Goal: Task Accomplishment & Management: Manage account settings

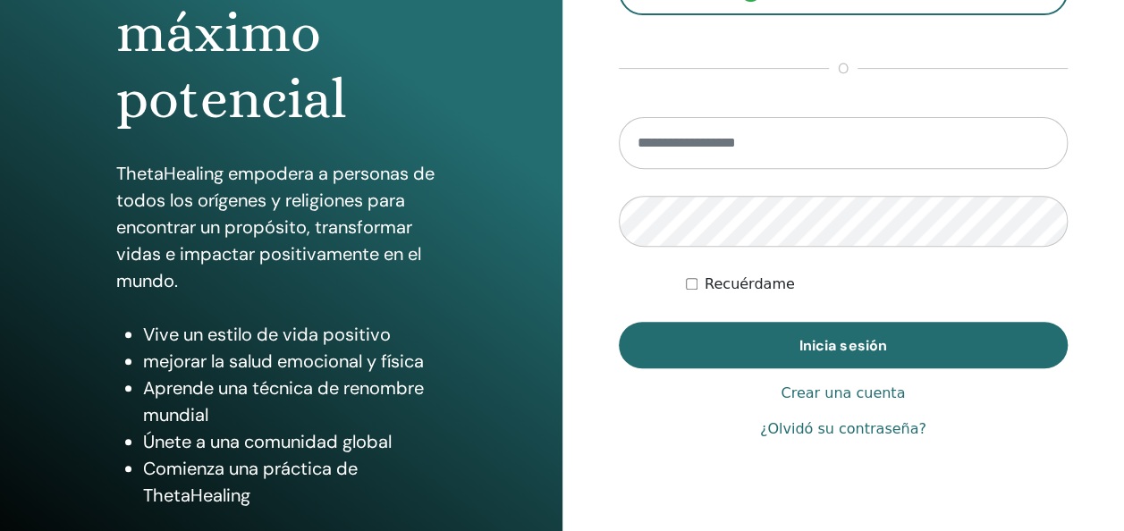
scroll to position [268, 0]
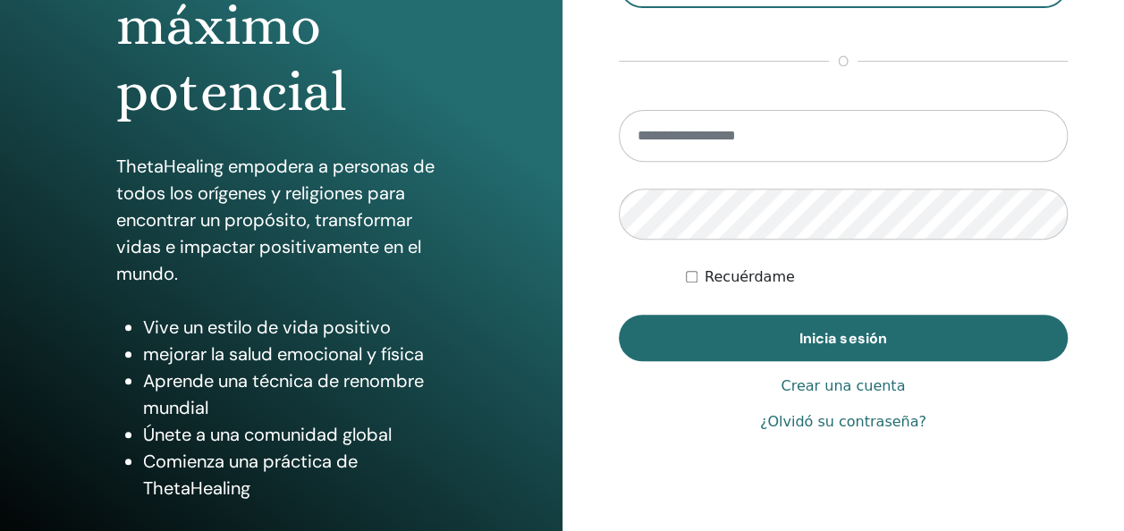
click at [697, 138] on input "email" at bounding box center [844, 136] width 450 height 52
type input "**********"
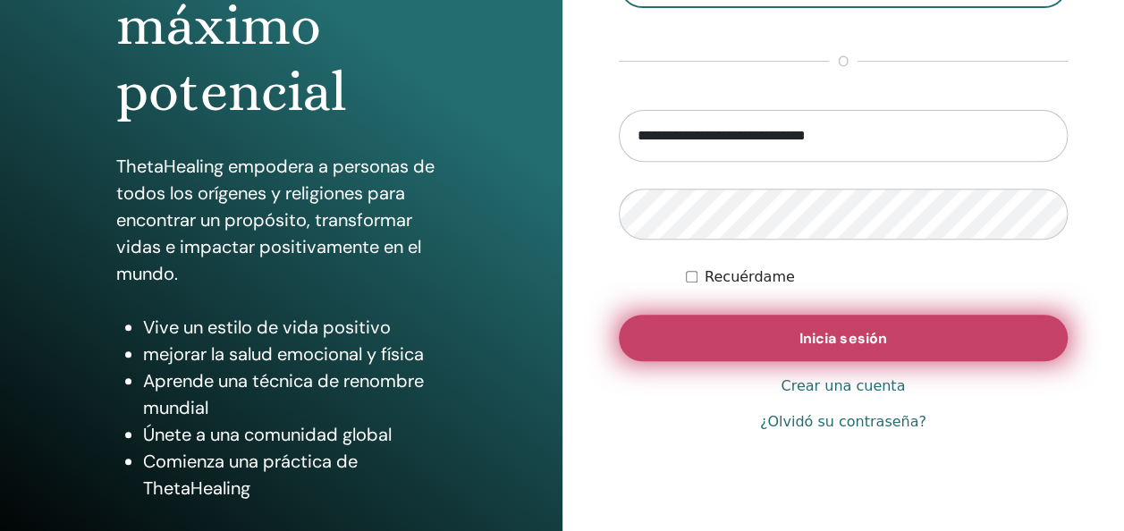
click at [813, 336] on span "Inicia sesión" at bounding box center [842, 338] width 87 height 19
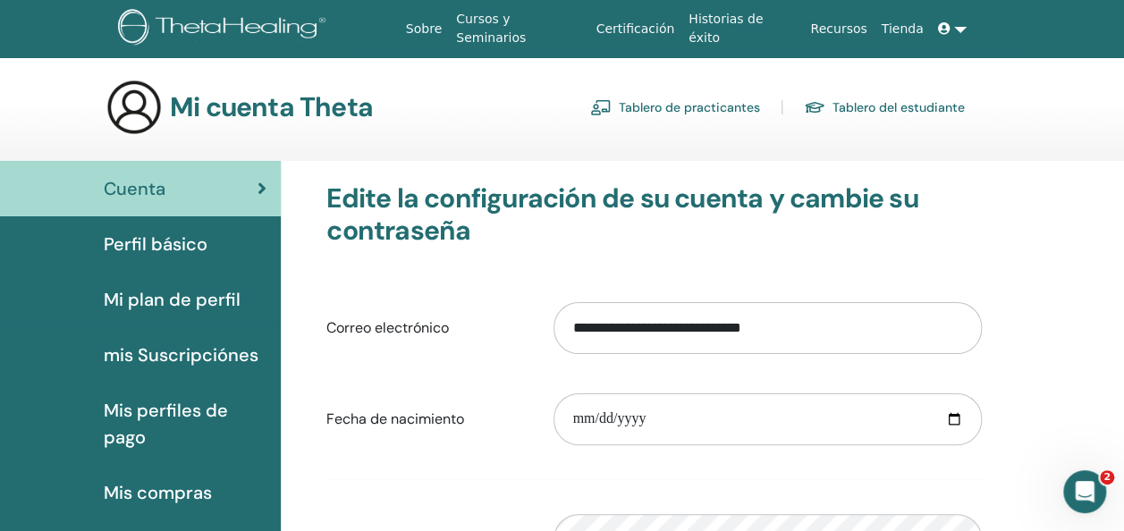
click at [150, 240] on span "Perfil básico" at bounding box center [156, 244] width 104 height 27
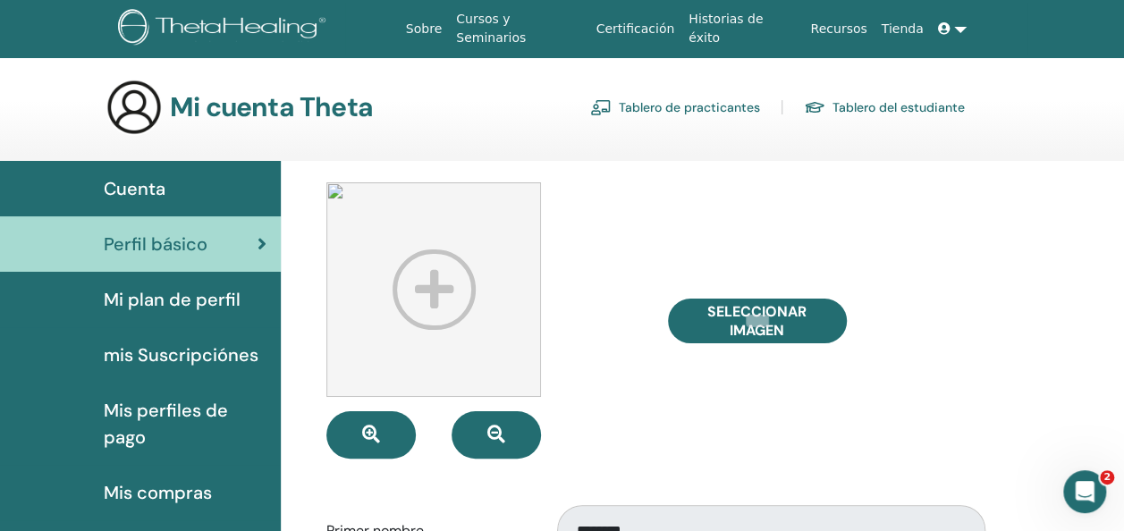
click at [160, 297] on span "Mi plan de perfil" at bounding box center [172, 299] width 137 height 27
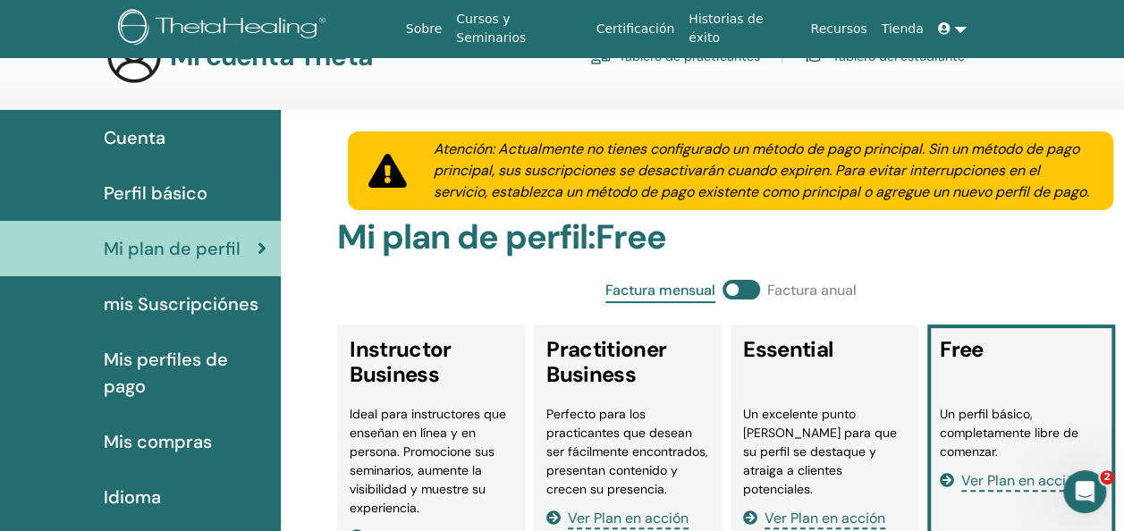
scroll to position [89, 0]
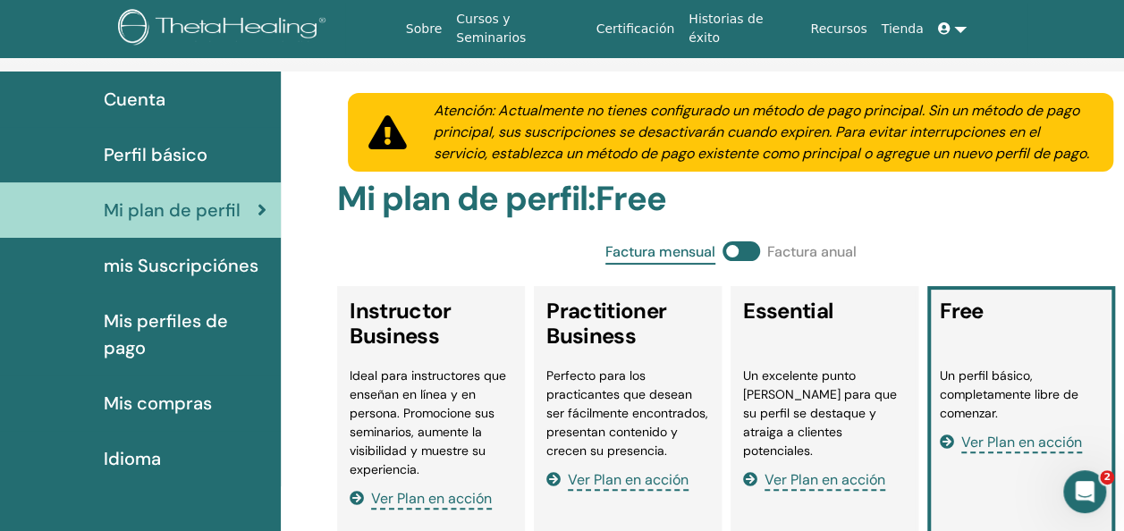
click at [219, 262] on span "mis Suscripciónes" at bounding box center [181, 265] width 155 height 27
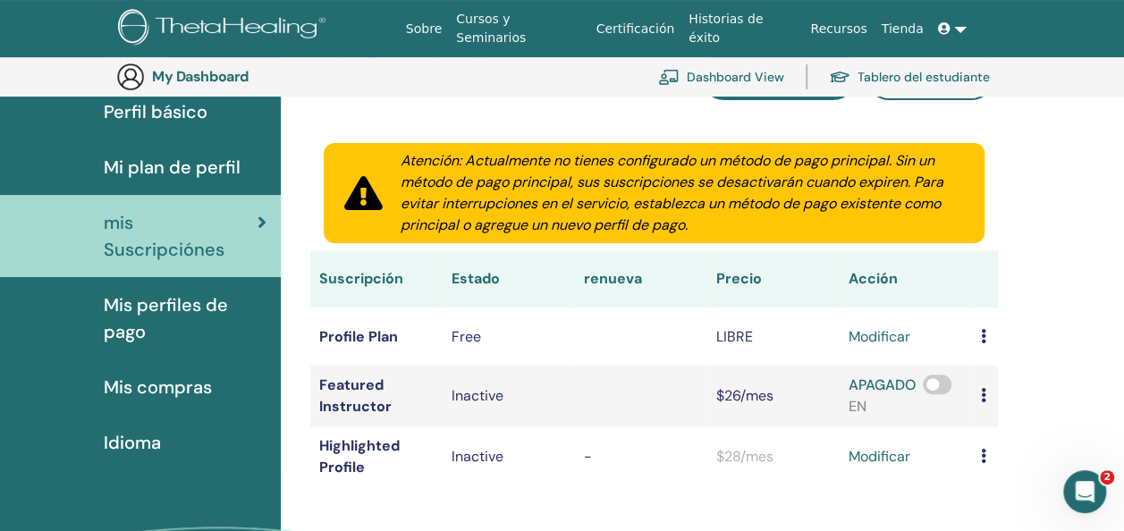
scroll to position [129, 0]
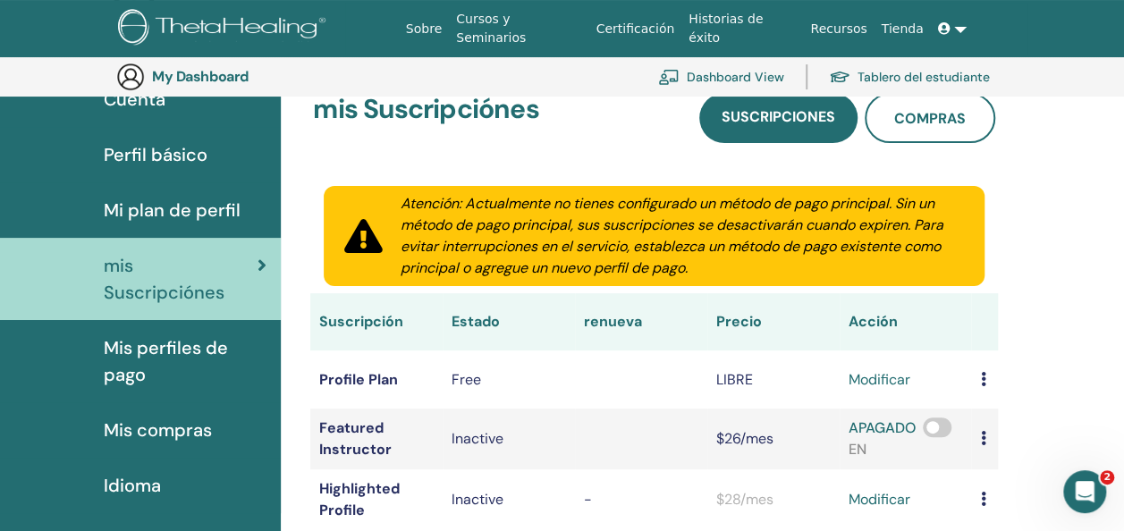
click at [186, 334] on span "Mis perfiles de pago" at bounding box center [185, 361] width 163 height 54
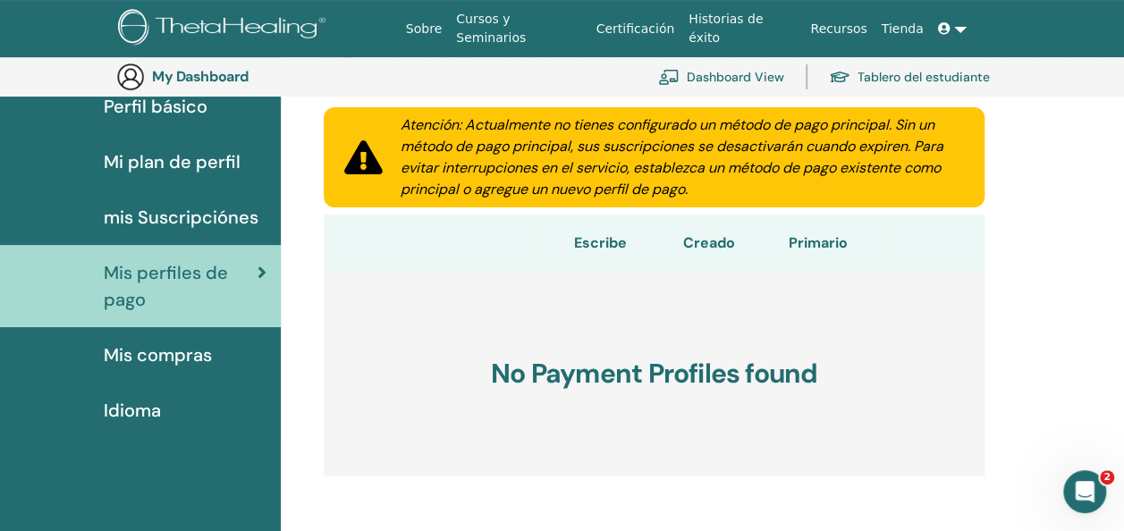
scroll to position [218, 0]
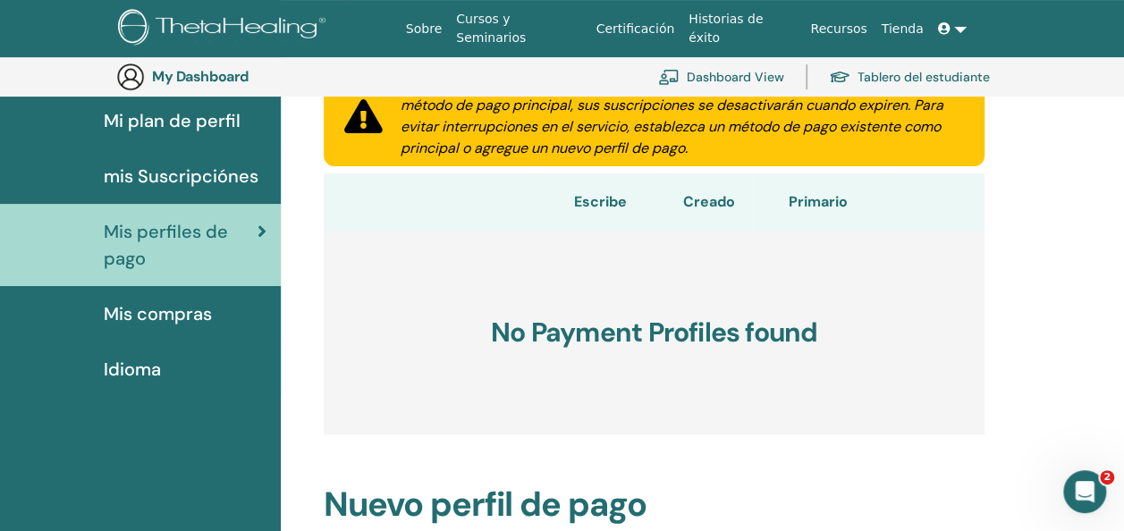
click at [125, 366] on span "Idioma" at bounding box center [132, 369] width 57 height 27
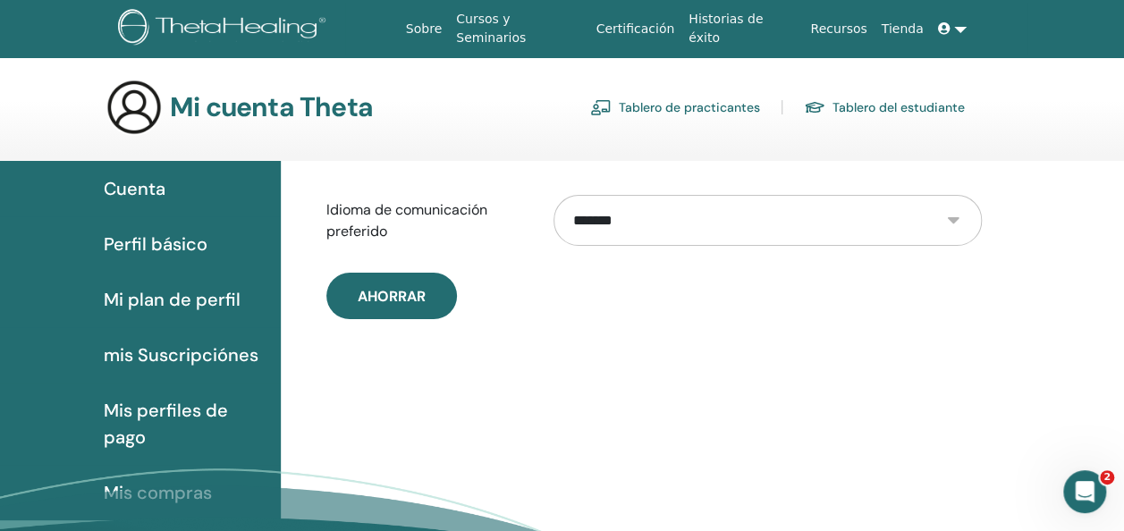
click at [676, 209] on select "**********" at bounding box center [766, 220] width 427 height 51
click at [553, 195] on select "**********" at bounding box center [766, 220] width 427 height 51
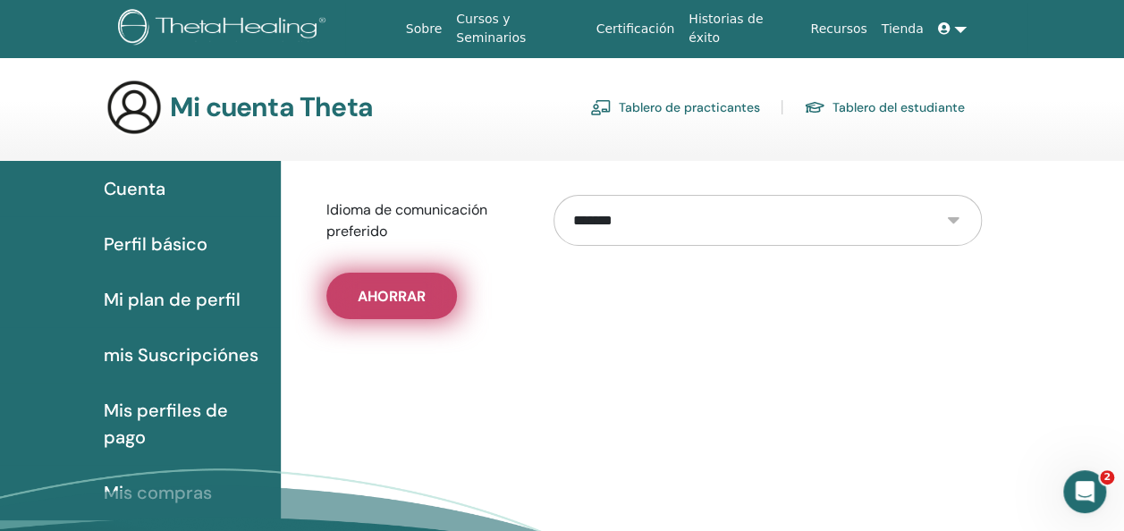
click at [399, 293] on span "Ahorrar" at bounding box center [392, 296] width 68 height 19
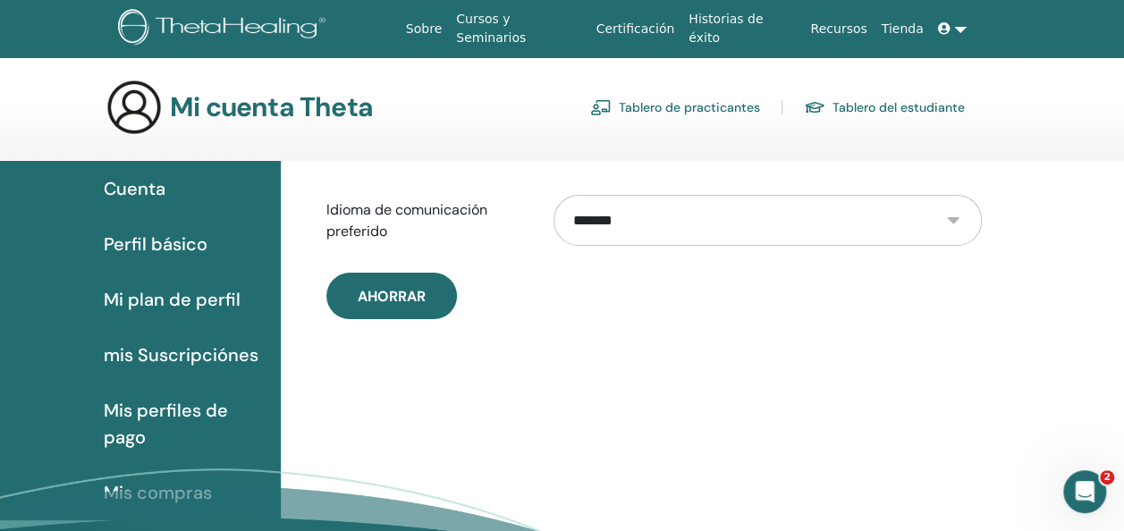
click at [168, 193] on div "Cuenta" at bounding box center [140, 188] width 252 height 27
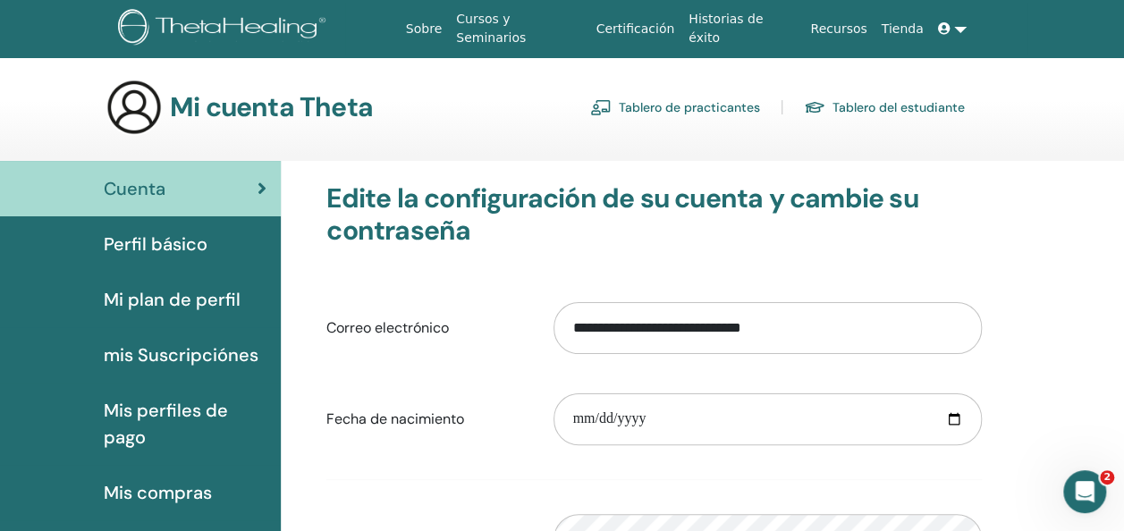
click at [161, 241] on span "Perfil básico" at bounding box center [156, 244] width 104 height 27
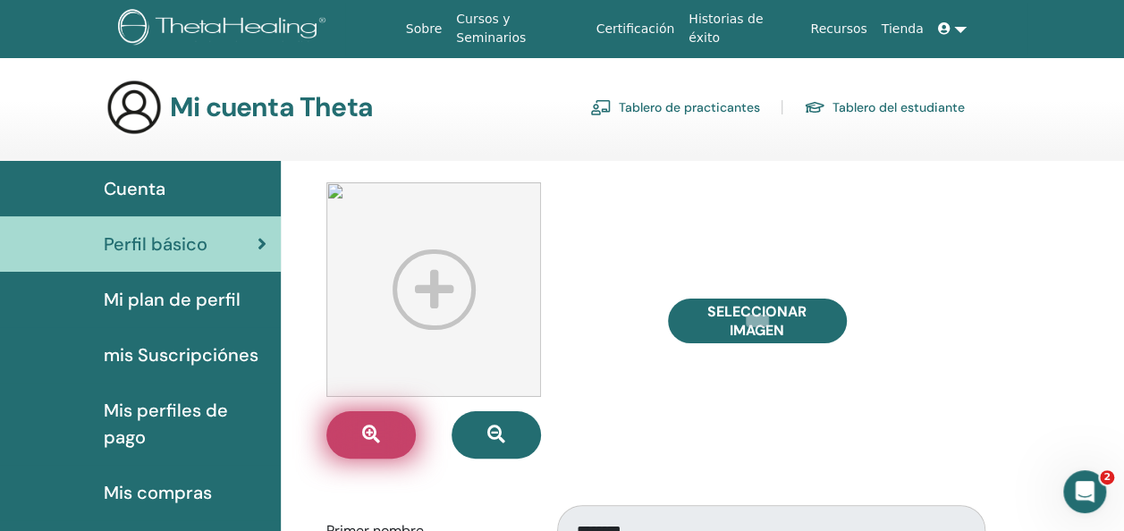
click at [366, 440] on icon "button" at bounding box center [371, 434] width 18 height 18
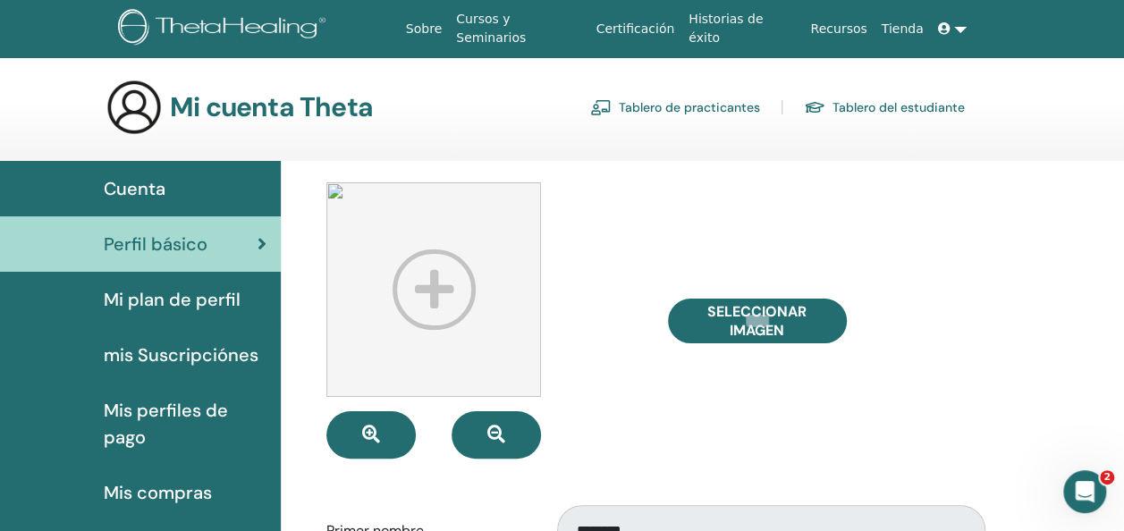
click at [427, 299] on img at bounding box center [433, 289] width 215 height 215
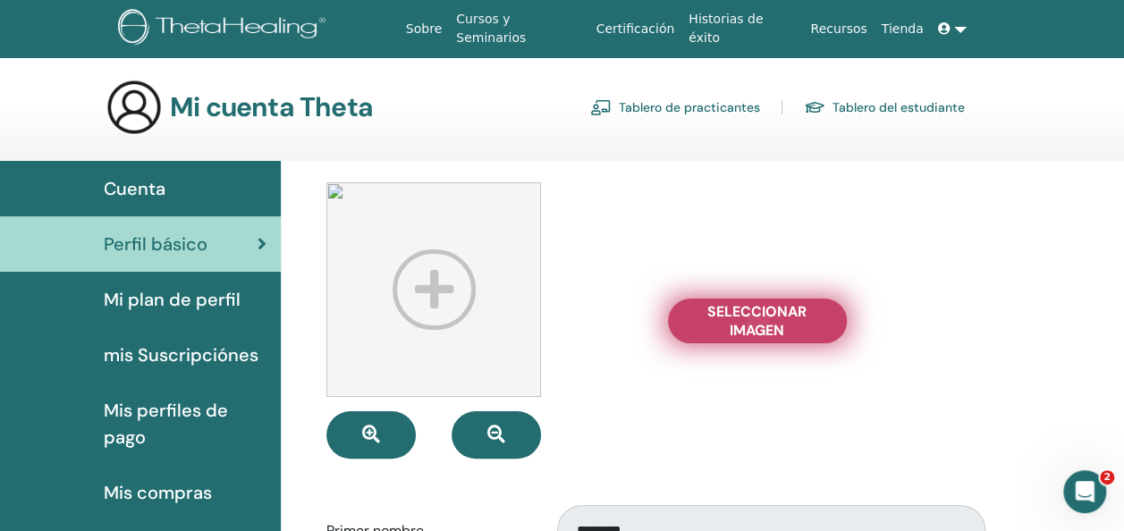
click at [786, 324] on span "Seleccionar imagen" at bounding box center [757, 321] width 134 height 38
click at [769, 324] on input "Seleccionar imagen" at bounding box center [757, 321] width 23 height 13
click at [752, 330] on span "Seleccionar imagen" at bounding box center [757, 321] width 134 height 38
click at [752, 327] on input "Seleccionar imagen" at bounding box center [757, 321] width 23 height 13
type input "**********"
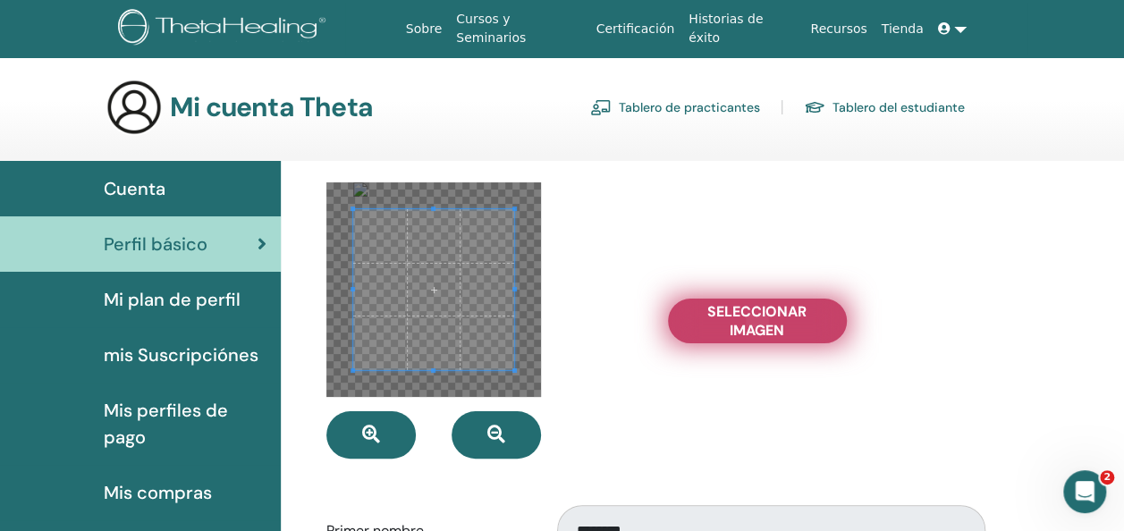
click at [737, 323] on span "Seleccionar imagen" at bounding box center [757, 321] width 134 height 38
click at [746, 323] on input "Seleccionar imagen" at bounding box center [757, 321] width 23 height 13
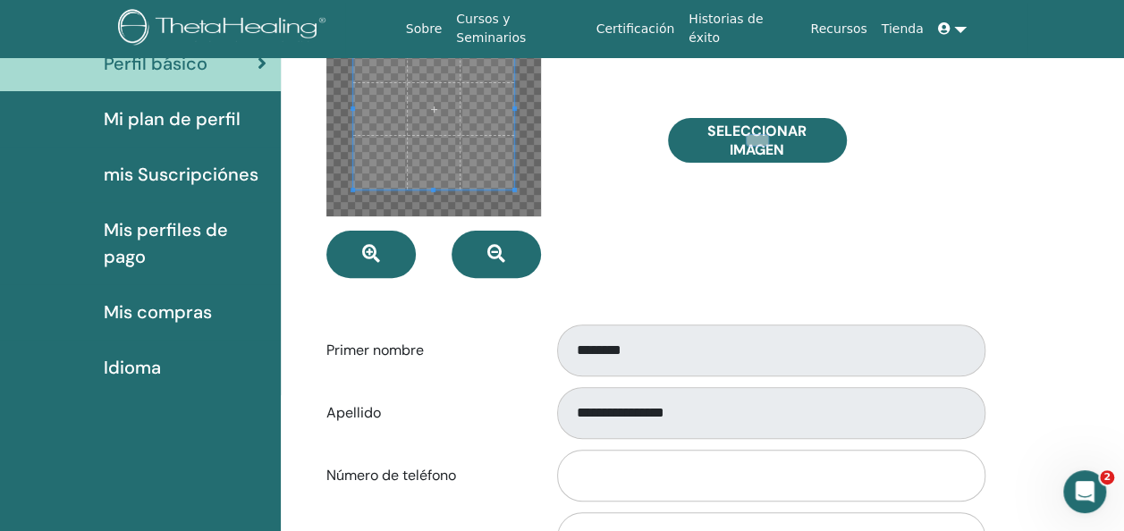
scroll to position [218, 0]
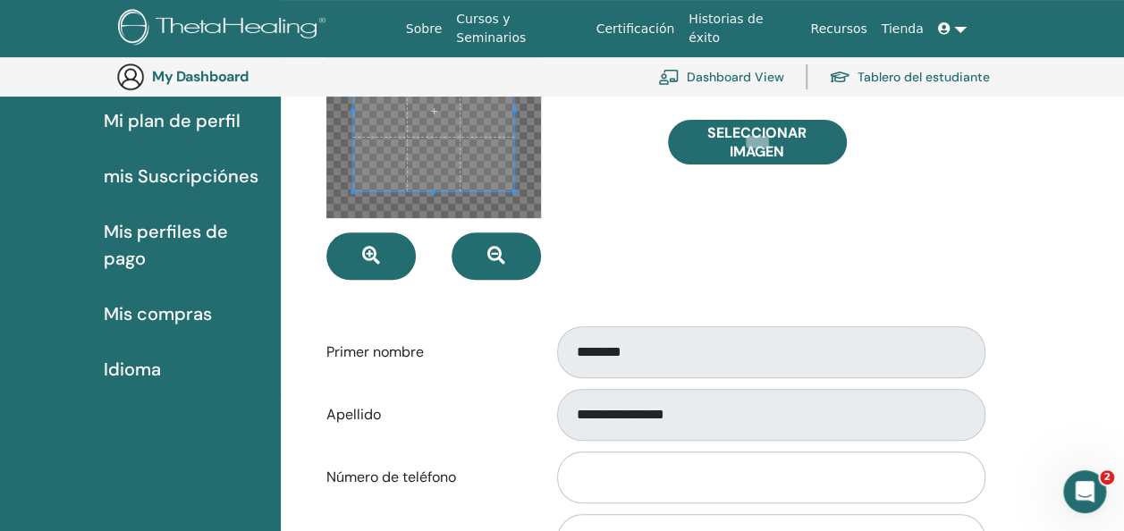
click at [465, 325] on div "Primer nombre ********" at bounding box center [654, 352] width 682 height 59
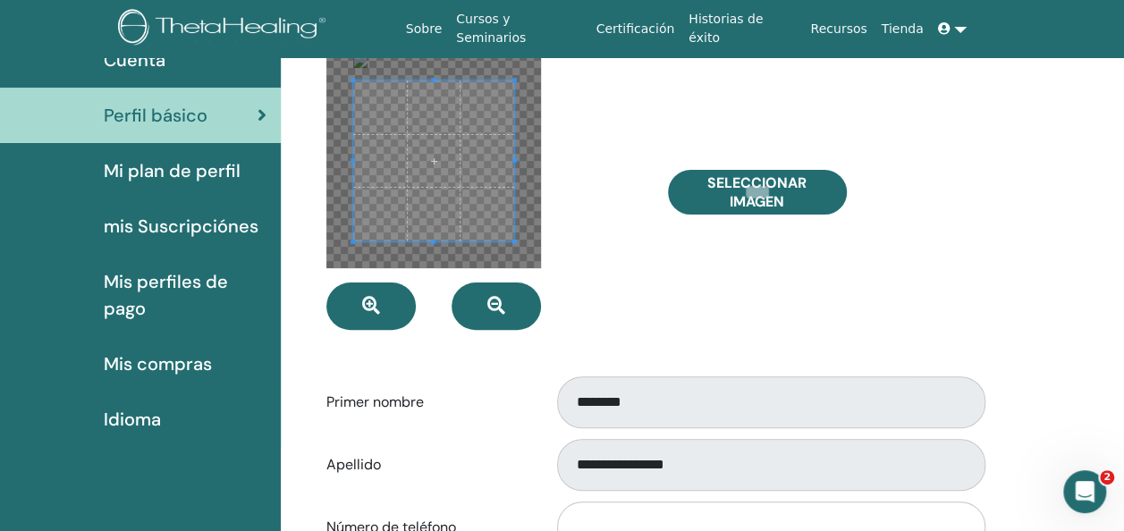
scroll to position [0, 0]
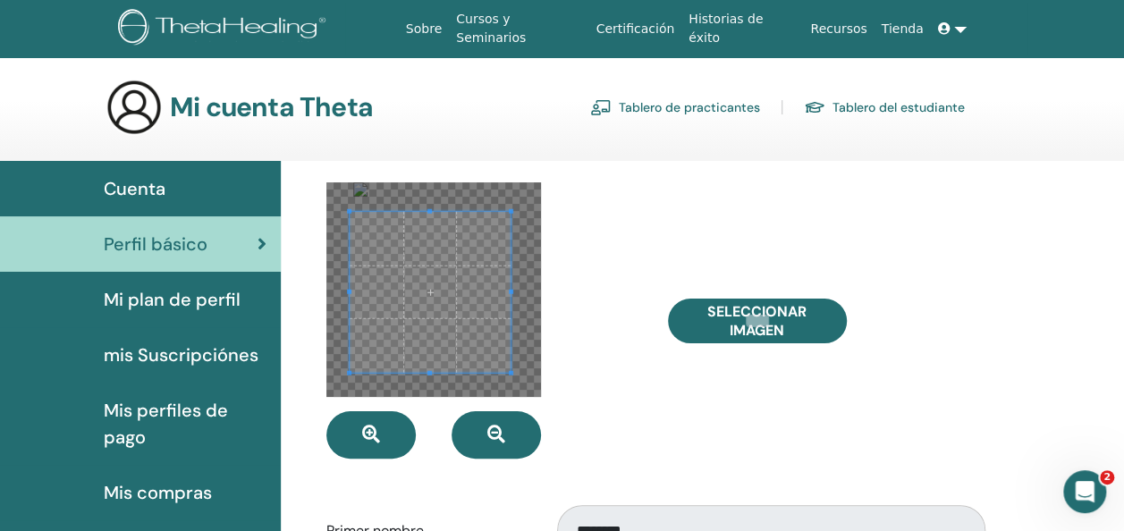
click at [439, 298] on span at bounding box center [430, 292] width 161 height 161
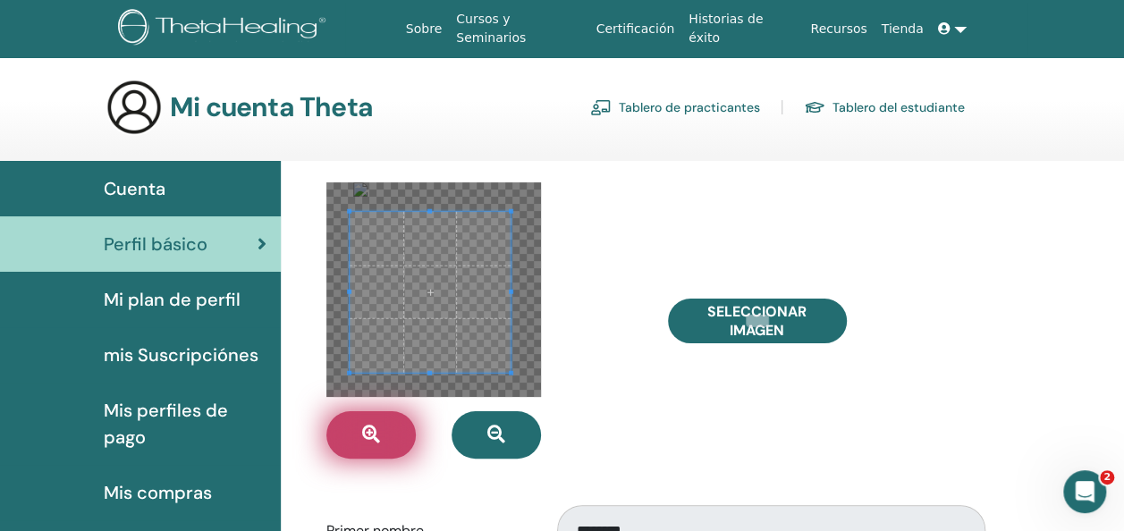
click at [352, 434] on button "button" at bounding box center [370, 434] width 89 height 47
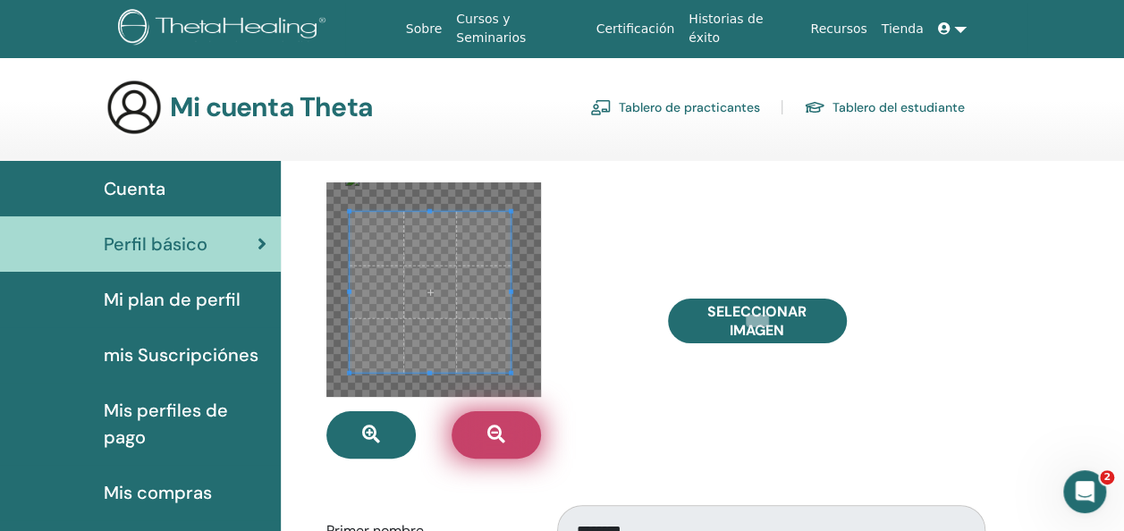
click at [473, 434] on button "button" at bounding box center [495, 434] width 89 height 47
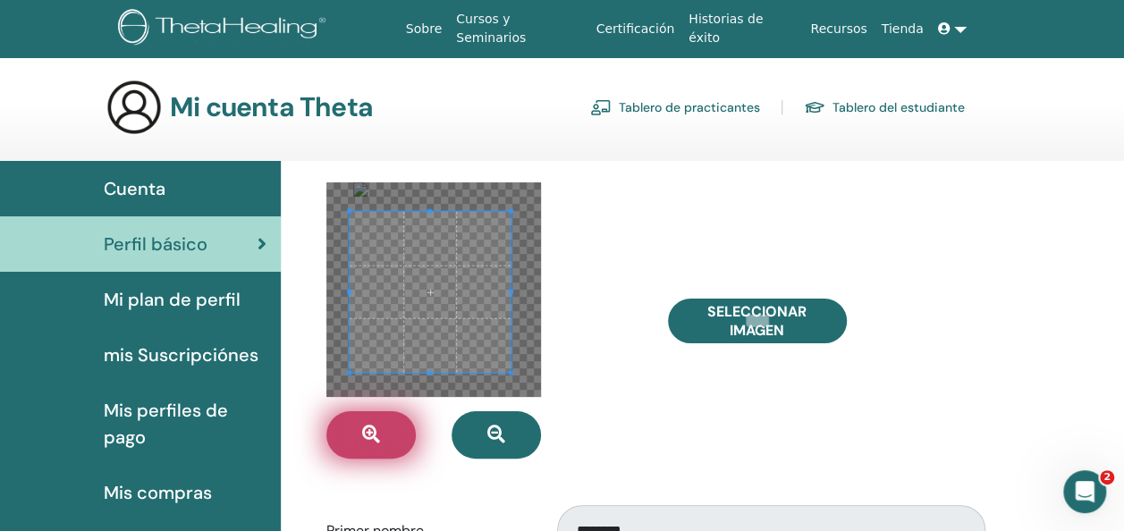
click at [351, 434] on button "button" at bounding box center [370, 434] width 89 height 47
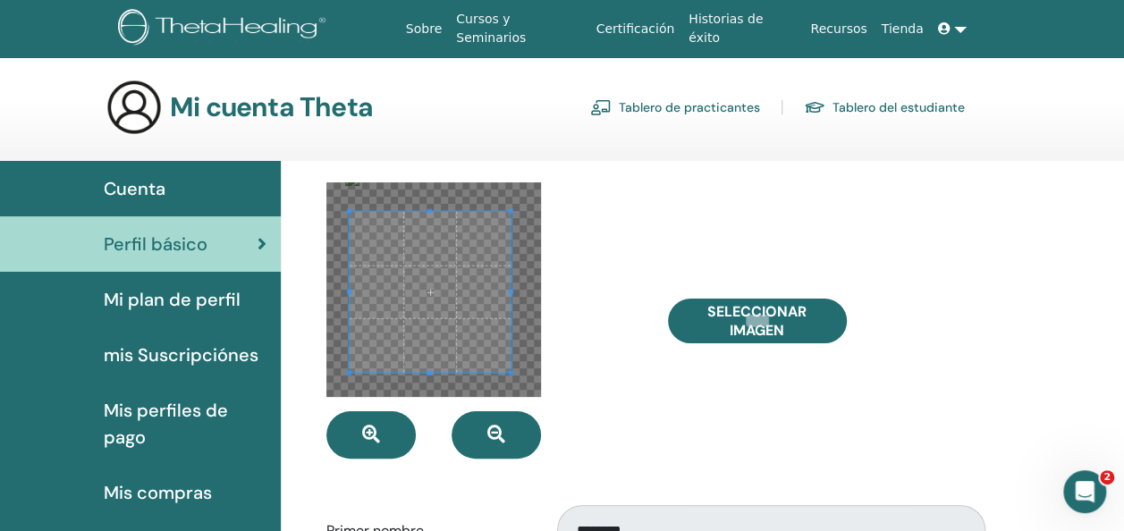
click at [610, 375] on div at bounding box center [483, 320] width 341 height 276
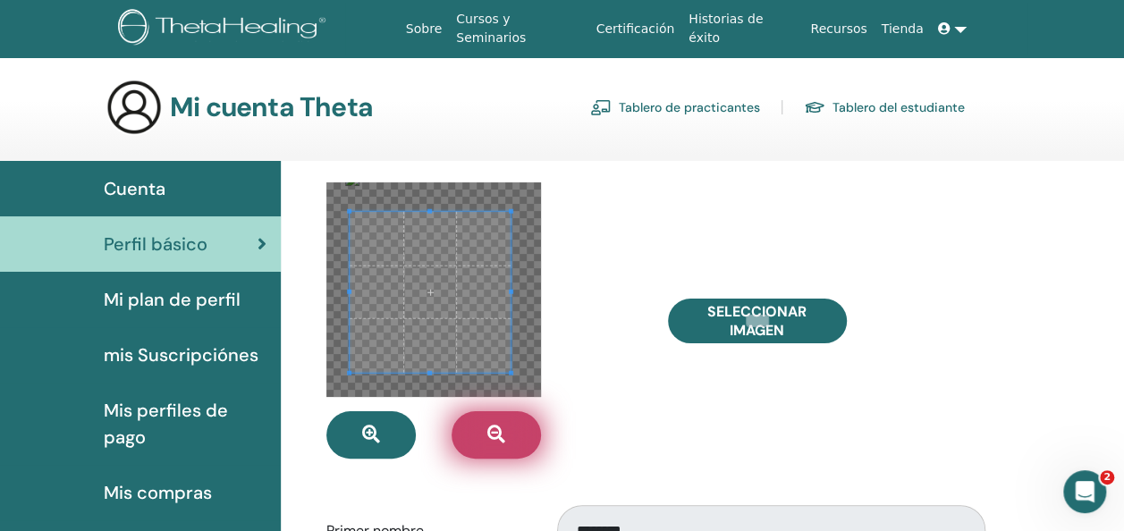
click at [502, 442] on icon "button" at bounding box center [496, 434] width 18 height 18
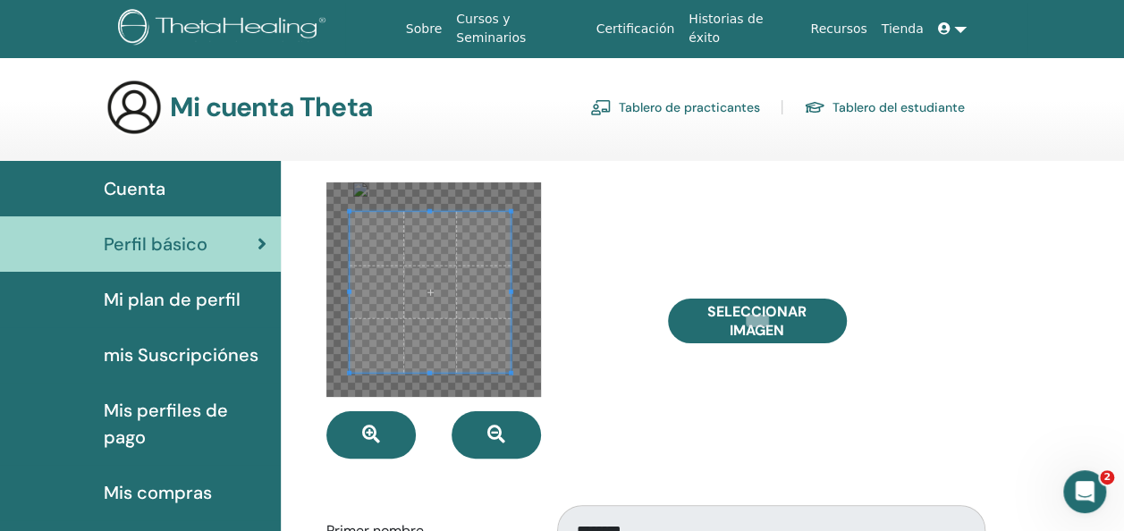
click at [624, 422] on div at bounding box center [483, 320] width 341 height 276
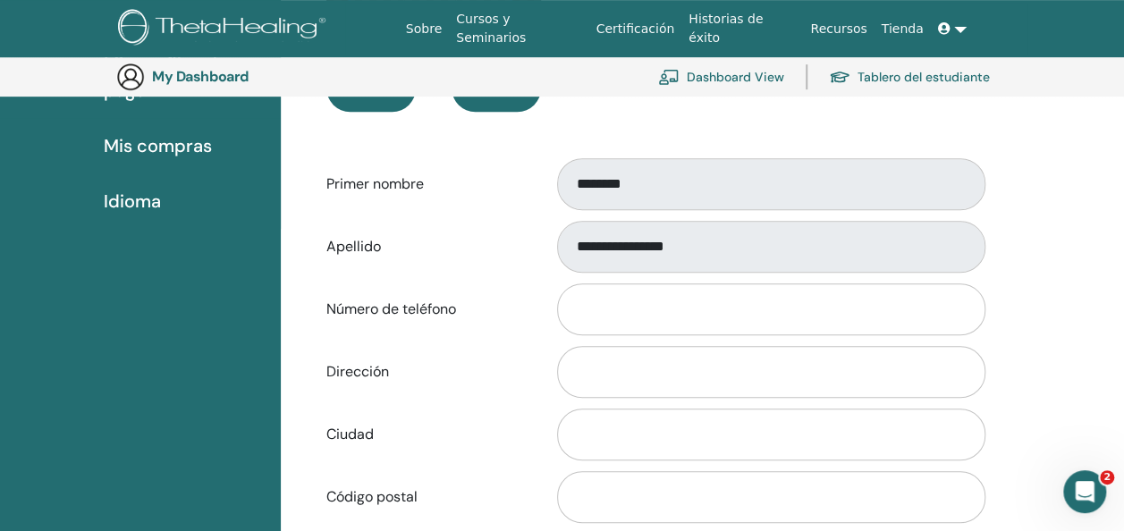
scroll to position [397, 0]
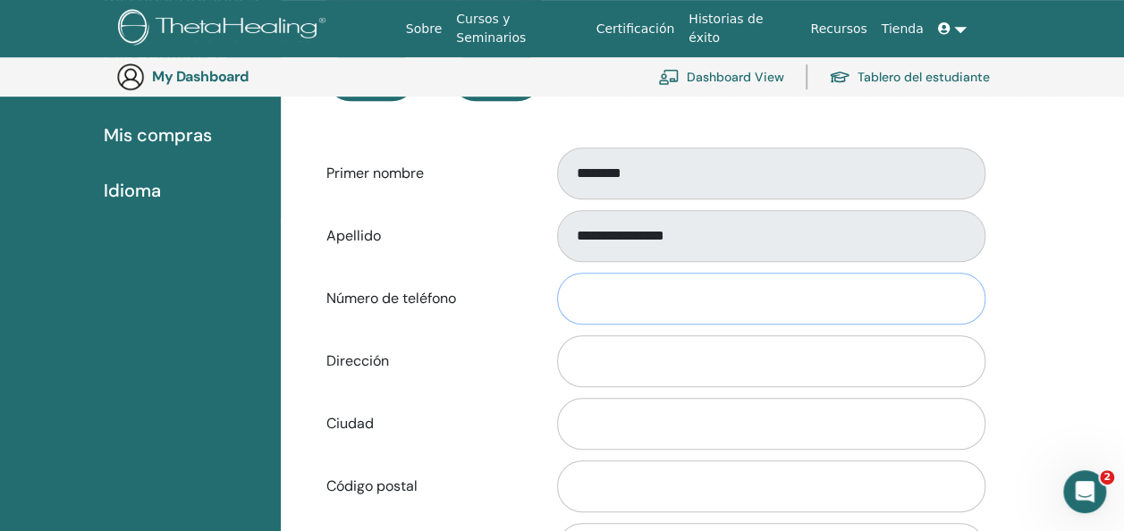
click at [622, 311] on input "Número de teléfono" at bounding box center [771, 299] width 428 height 52
type input "**********"
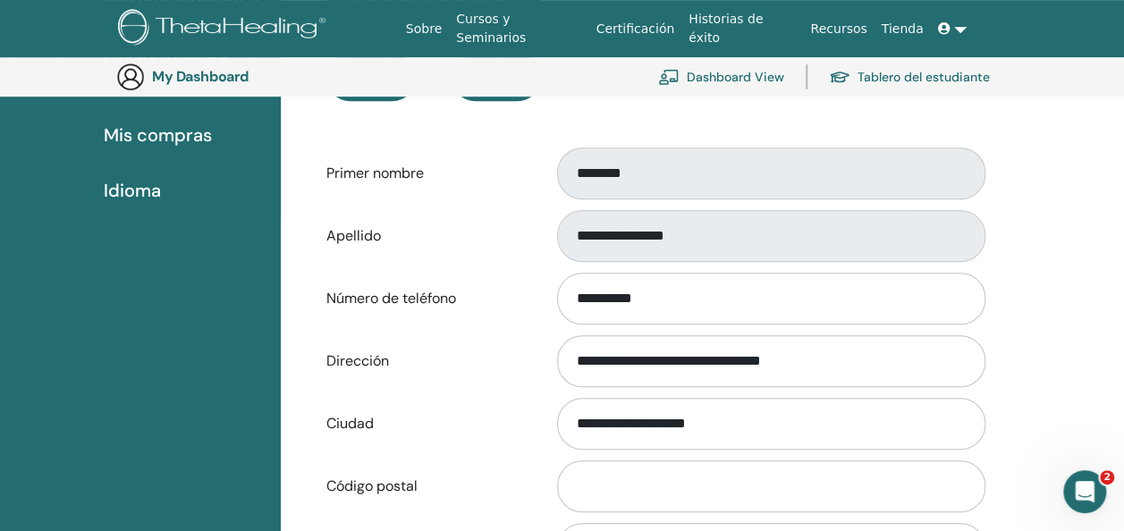
select select "***"
type input "**********"
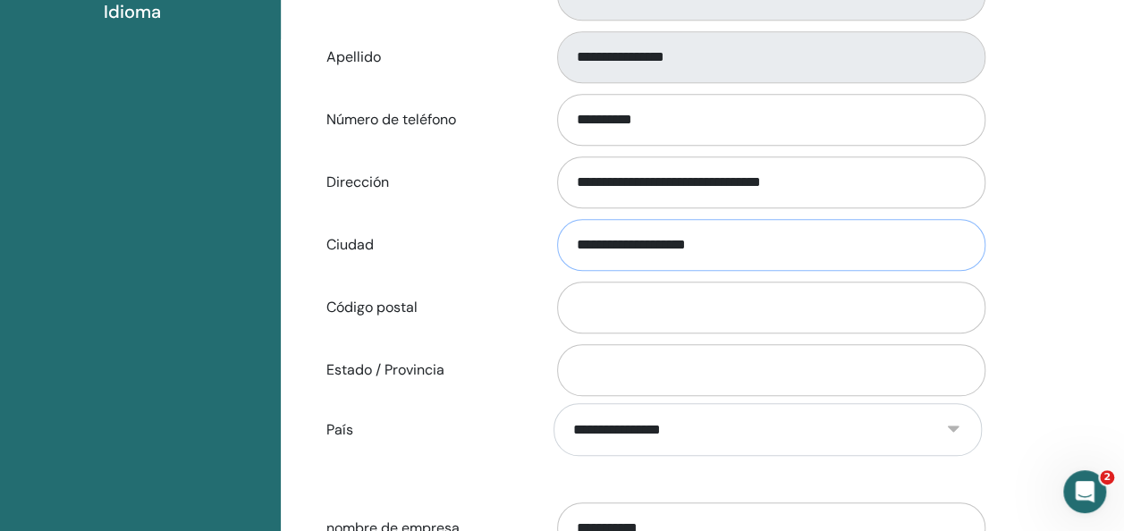
drag, startPoint x: 754, startPoint y: 241, endPoint x: 451, endPoint y: 240, distance: 302.1
click at [451, 240] on div "**********" at bounding box center [654, 244] width 682 height 59
type input "**********"
type input "******"
type input "**********"
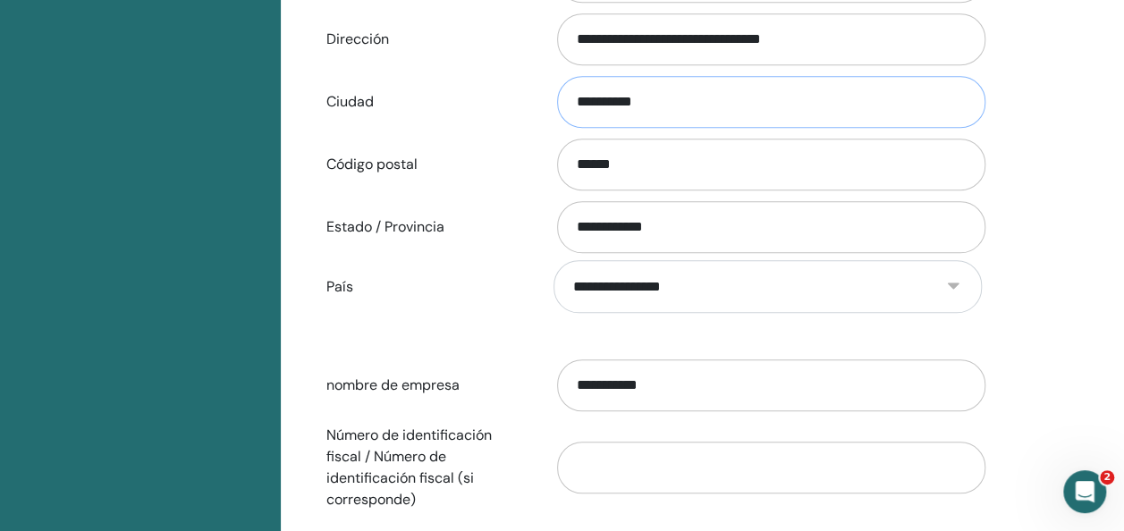
scroll to position [754, 0]
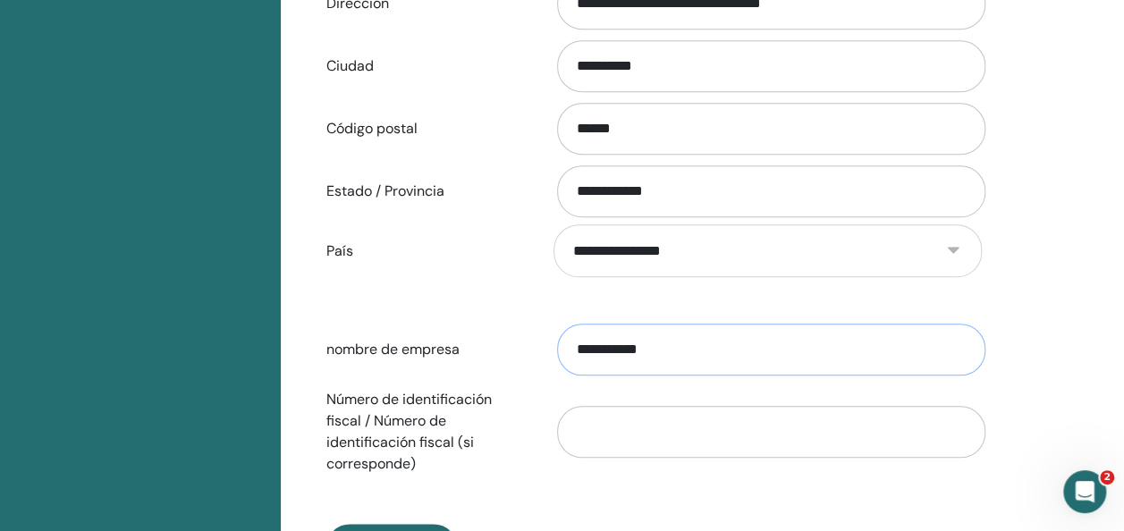
drag, startPoint x: 716, startPoint y: 354, endPoint x: 373, endPoint y: 345, distance: 343.4
click at [373, 345] on div "**********" at bounding box center [654, 349] width 682 height 59
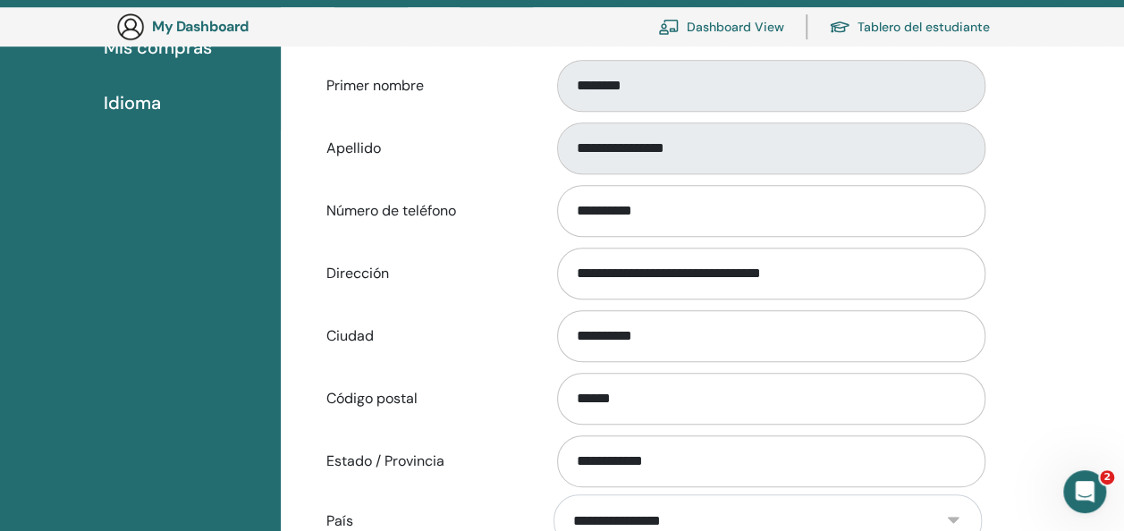
scroll to position [397, 0]
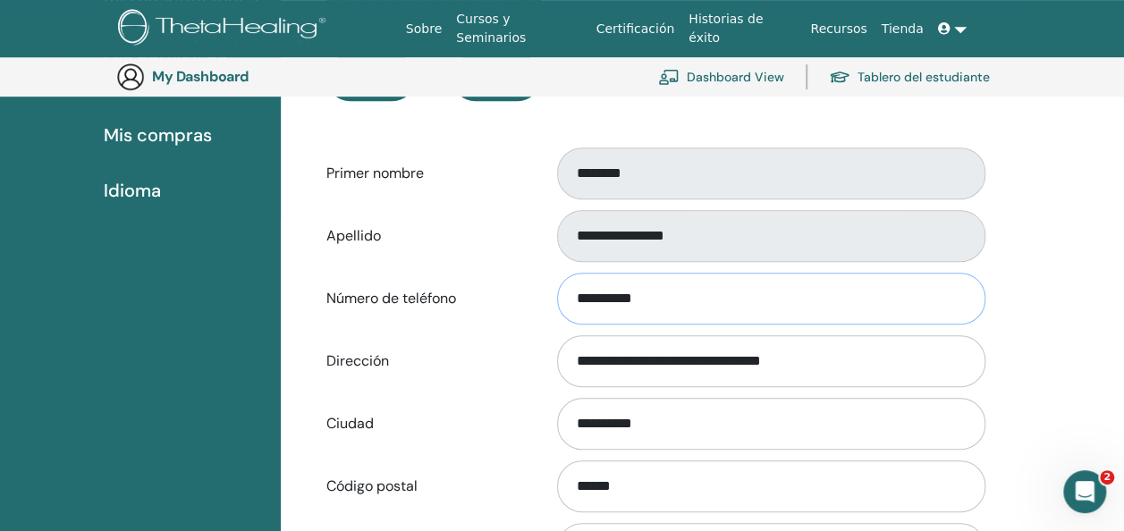
click at [573, 297] on input "**********" at bounding box center [771, 299] width 428 height 52
type input "**********"
click at [524, 324] on div "**********" at bounding box center [654, 298] width 682 height 59
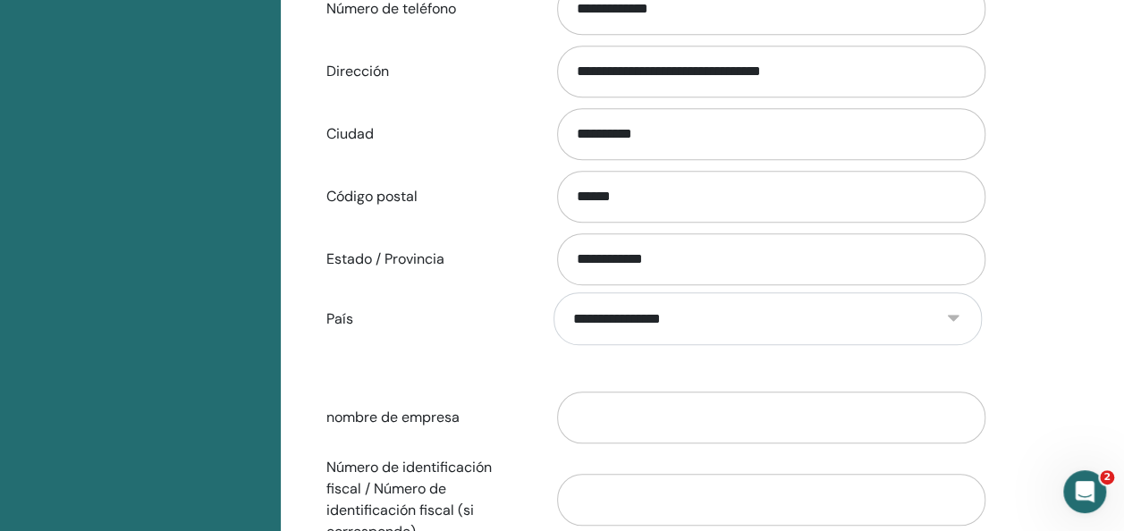
scroll to position [933, 0]
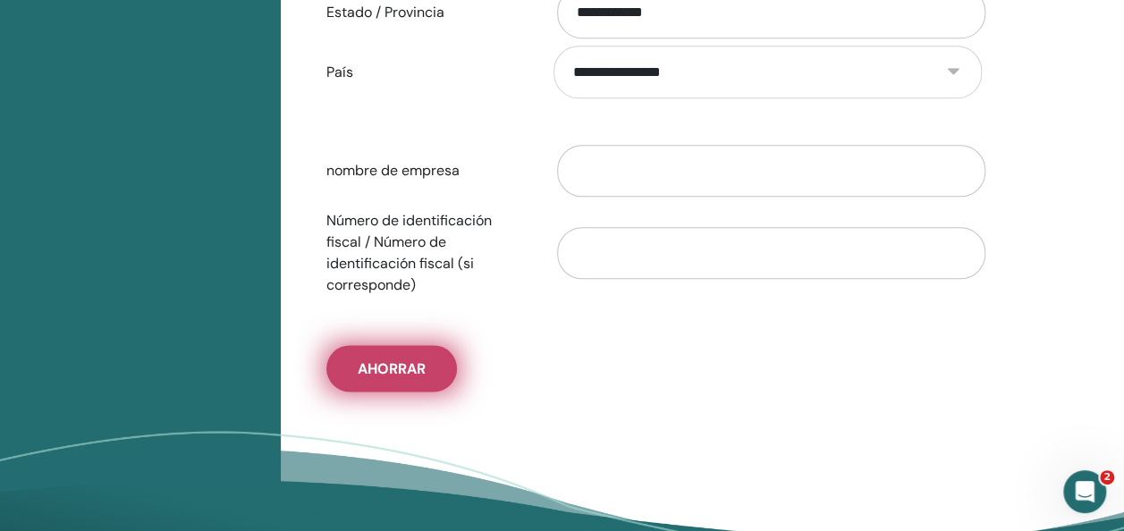
click at [395, 366] on span "Ahorrar" at bounding box center [392, 368] width 68 height 19
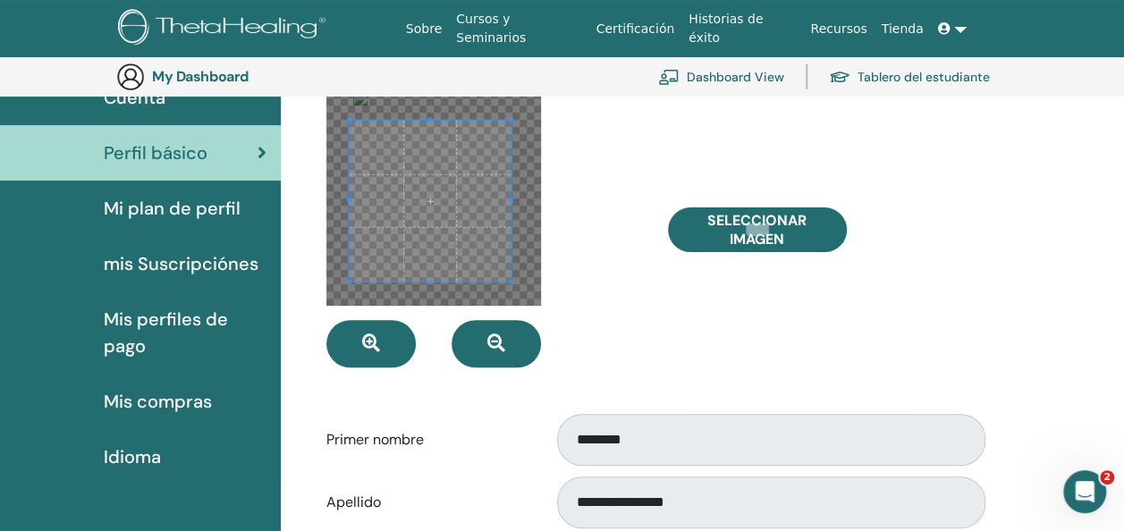
scroll to position [129, 0]
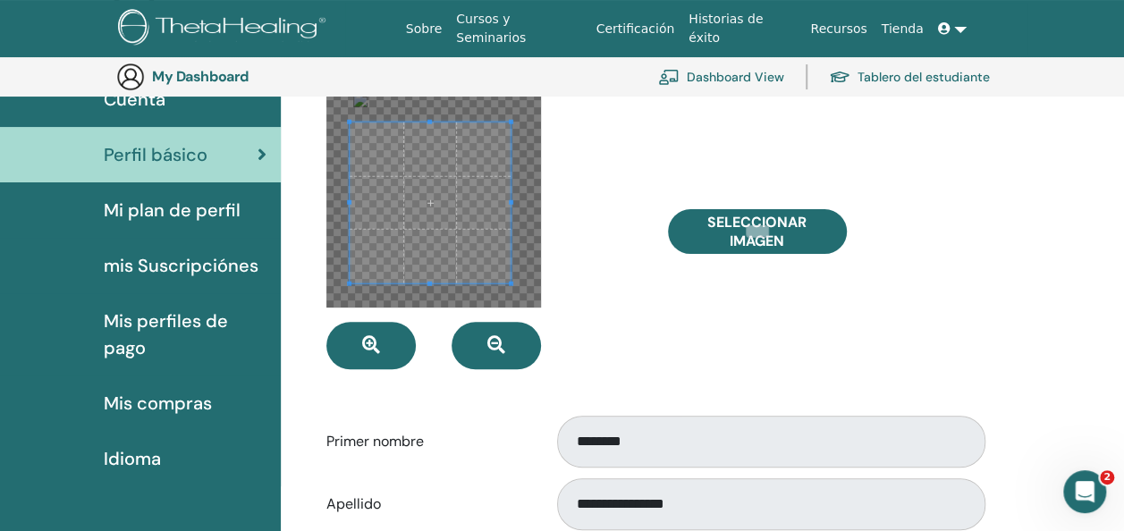
click at [754, 330] on div "Seleccionar imagen" at bounding box center [824, 231] width 341 height 276
click at [754, 77] on link "Dashboard View" at bounding box center [721, 76] width 126 height 39
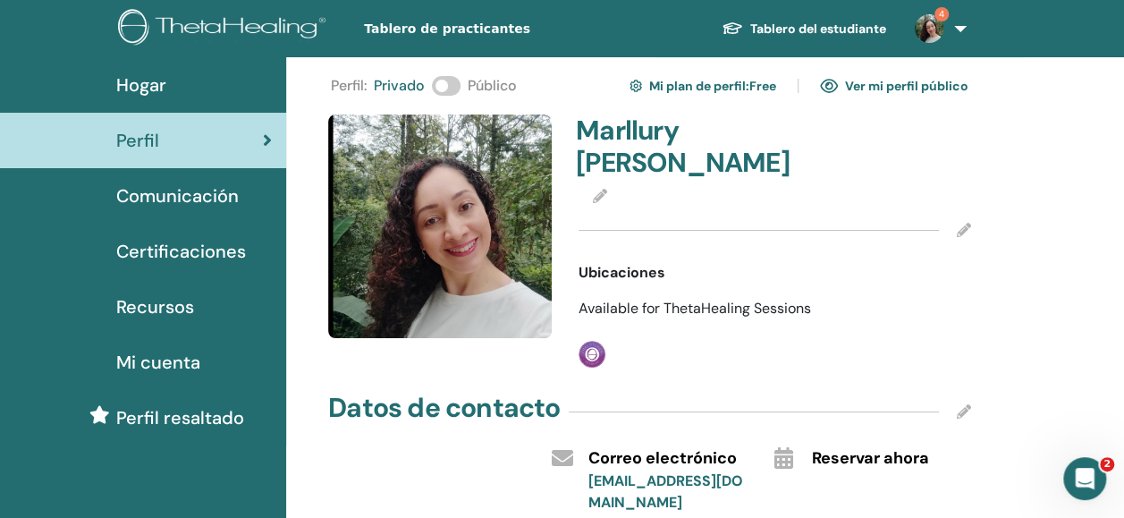
click at [688, 317] on span "Available for ThetaHealing Sessions" at bounding box center [694, 308] width 232 height 19
click at [678, 83] on link "Mi plan de perfil : Free" at bounding box center [702, 86] width 147 height 29
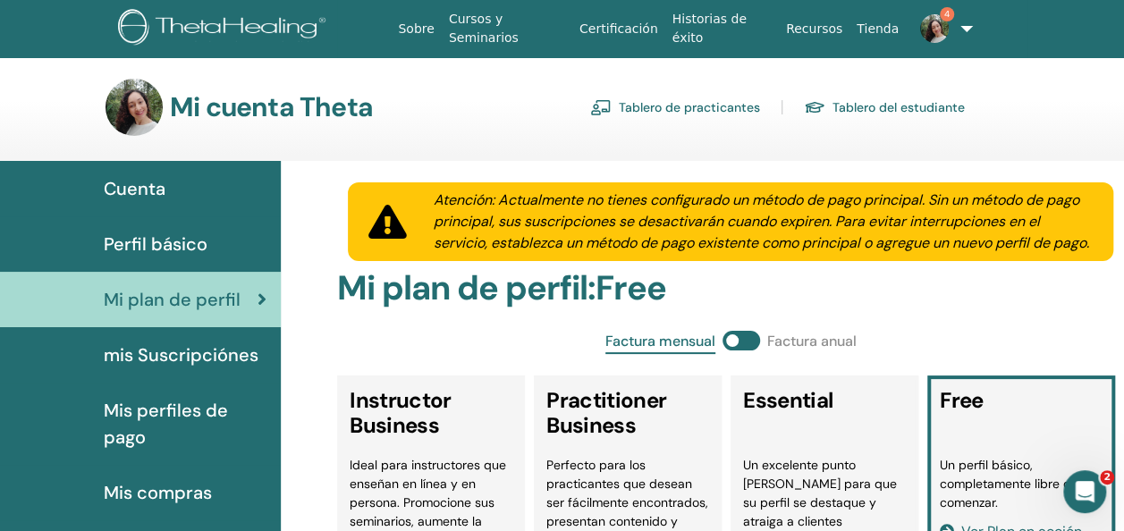
click at [147, 238] on span "Perfil básico" at bounding box center [156, 244] width 104 height 27
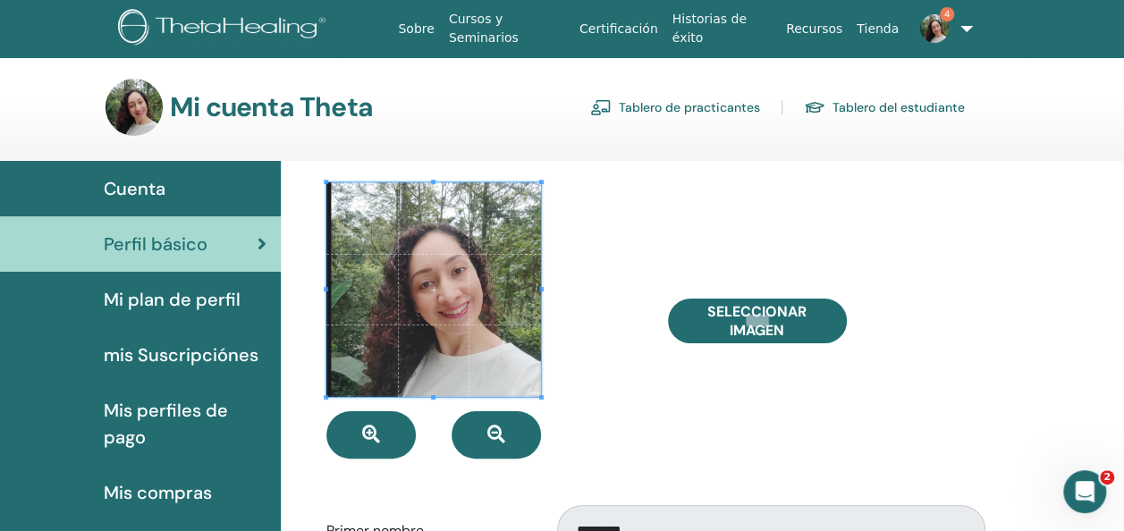
scroll to position [89, 0]
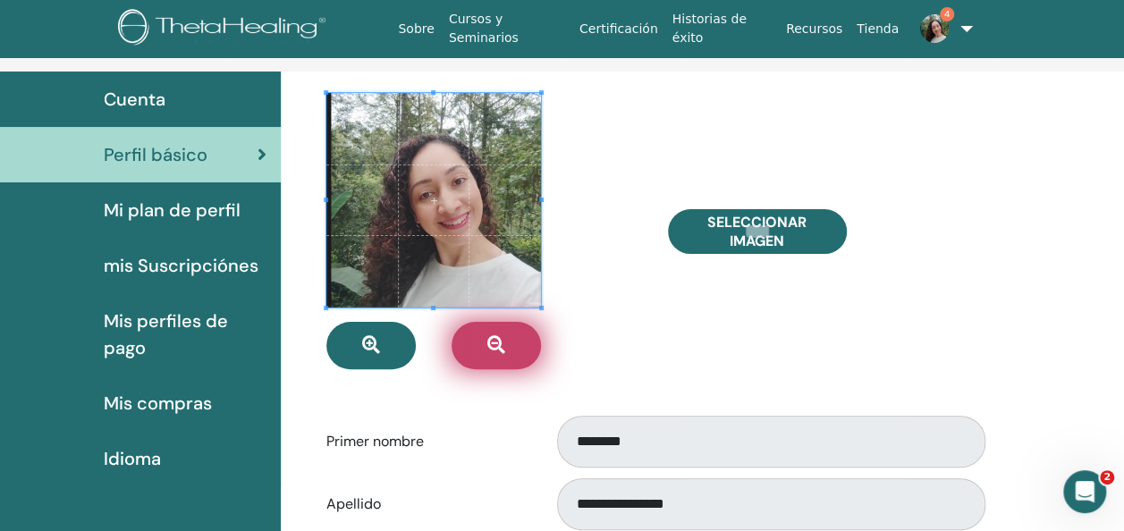
click at [500, 349] on icon "button" at bounding box center [496, 345] width 18 height 18
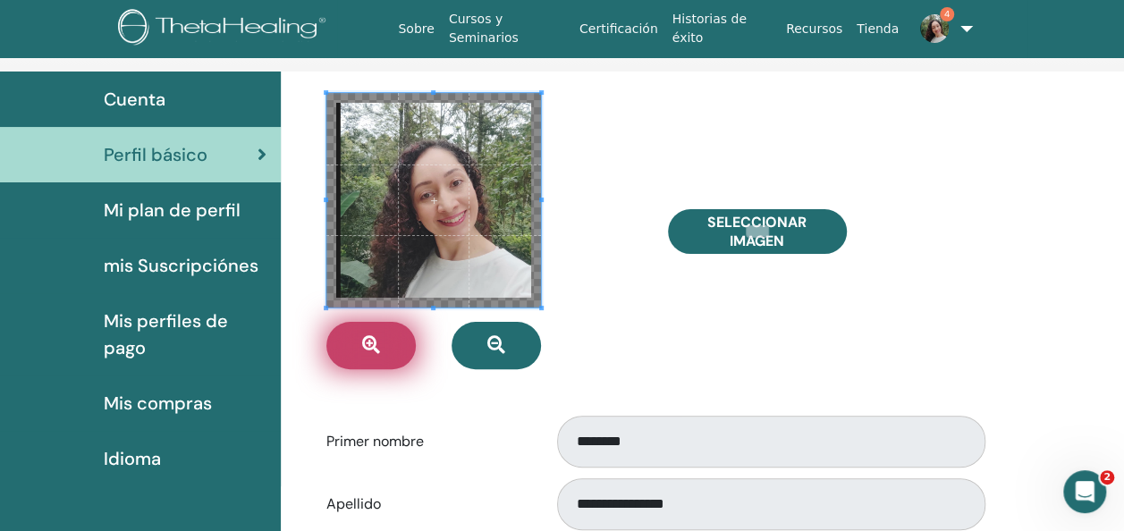
click at [359, 346] on button "button" at bounding box center [370, 345] width 89 height 47
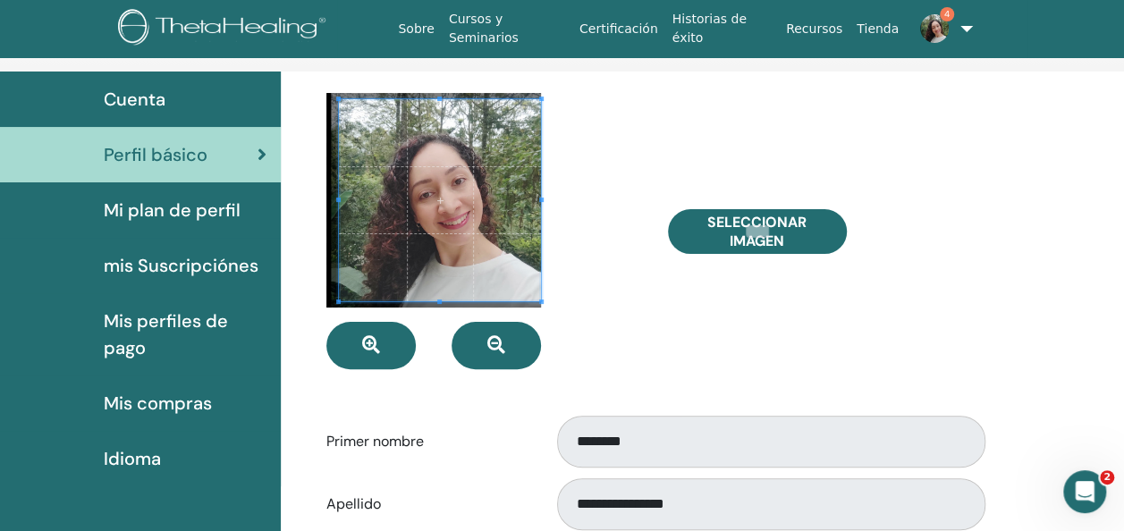
click at [338, 200] on span at bounding box center [338, 200] width 4 height 4
click at [569, 280] on div at bounding box center [483, 231] width 341 height 276
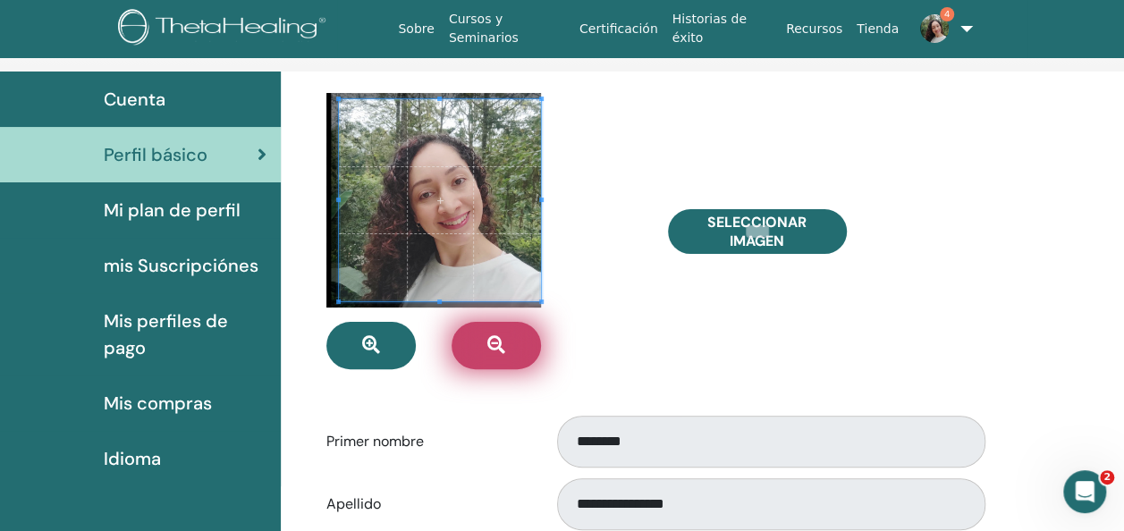
click at [490, 343] on icon "button" at bounding box center [496, 345] width 18 height 18
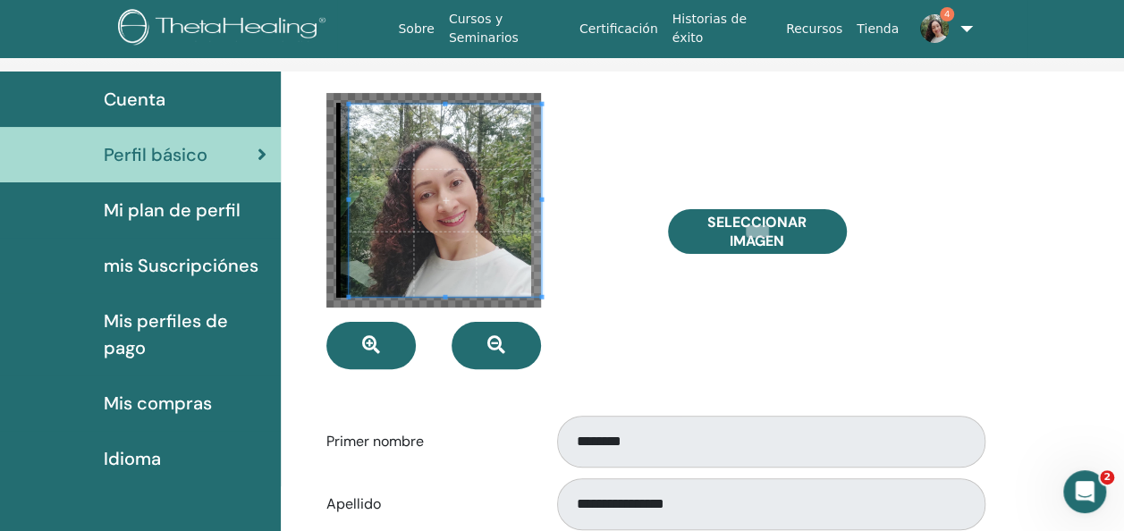
click at [349, 198] on span at bounding box center [349, 200] width 4 height 4
click at [594, 256] on div at bounding box center [483, 231] width 341 height 276
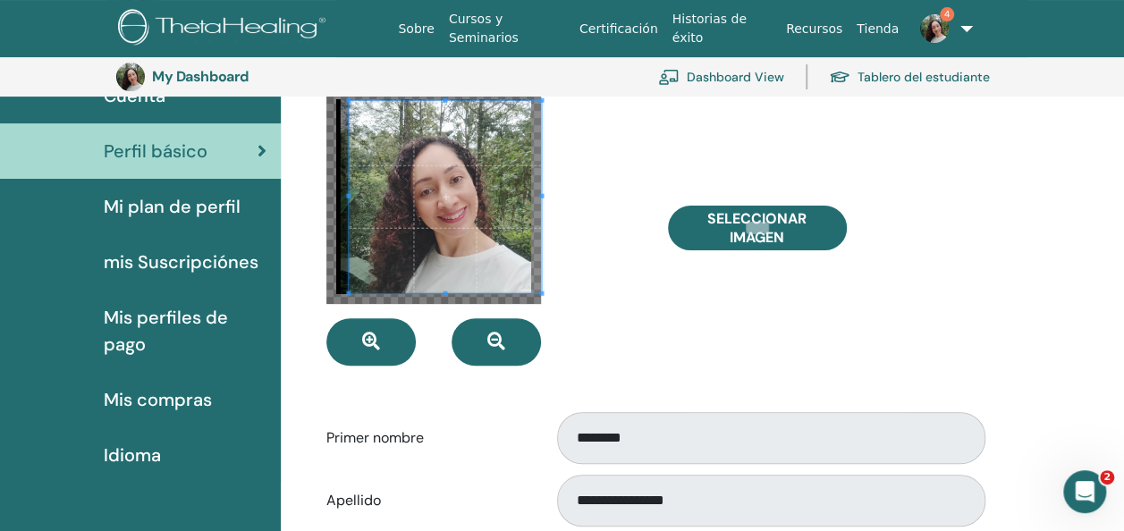
scroll to position [129, 0]
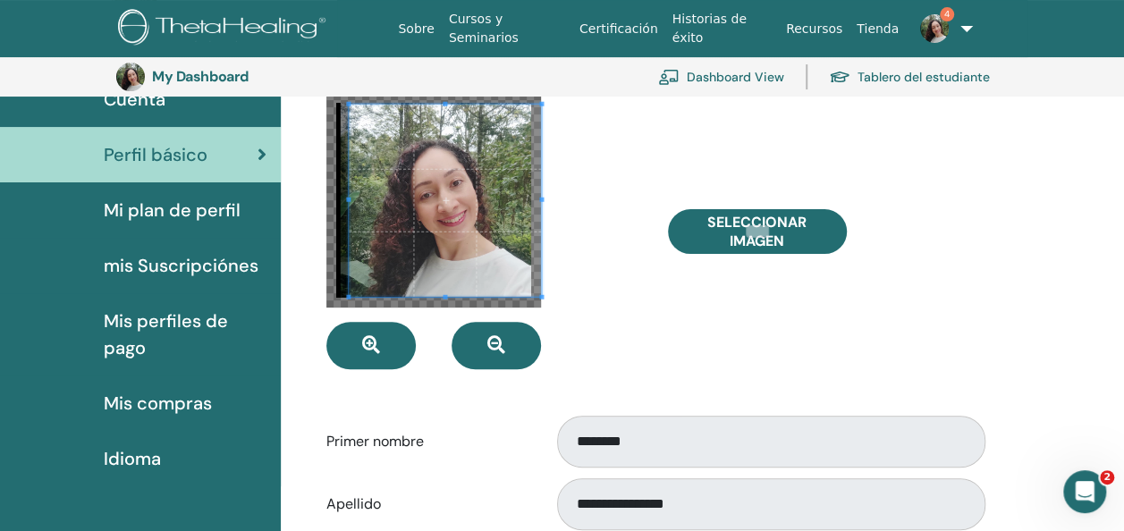
click at [877, 76] on link "Tablero del estudiante" at bounding box center [909, 76] width 161 height 39
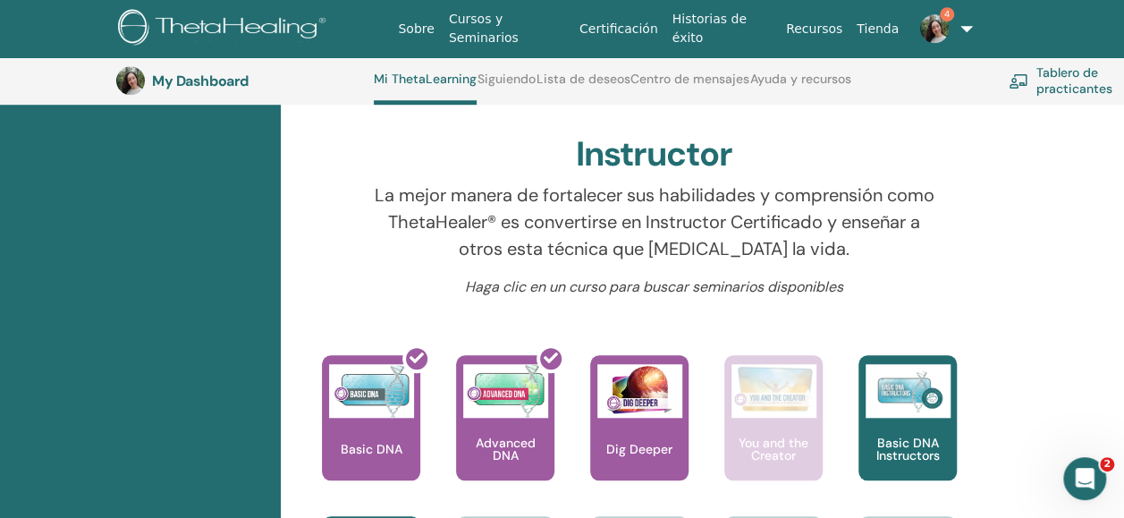
scroll to position [583, 0]
click at [315, 219] on div at bounding box center [328, 228] width 59 height 95
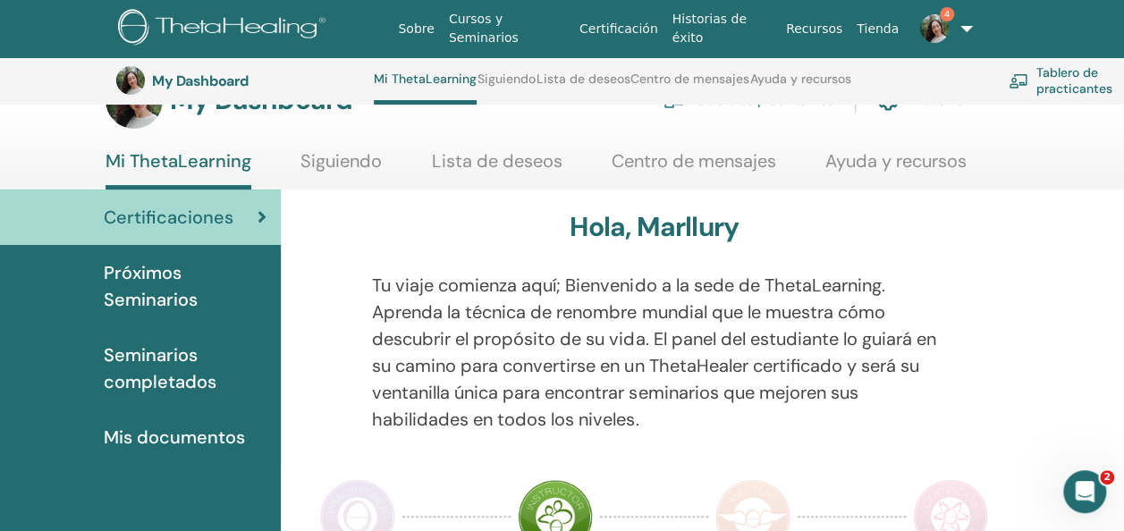
scroll to position [0, 0]
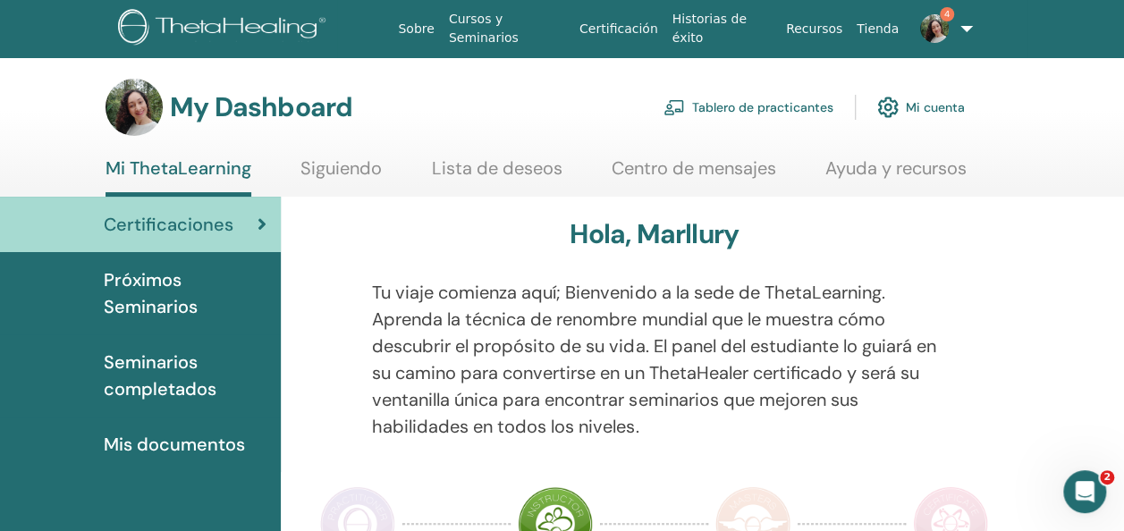
click at [719, 109] on link "Tablero de practicantes" at bounding box center [748, 107] width 170 height 39
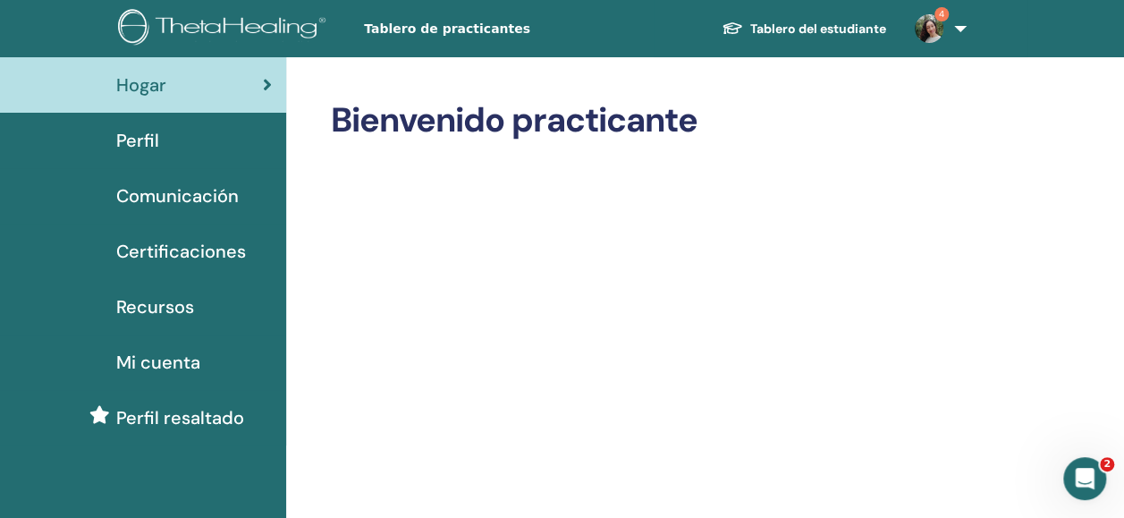
click at [158, 132] on div "Perfil" at bounding box center [142, 140] width 257 height 27
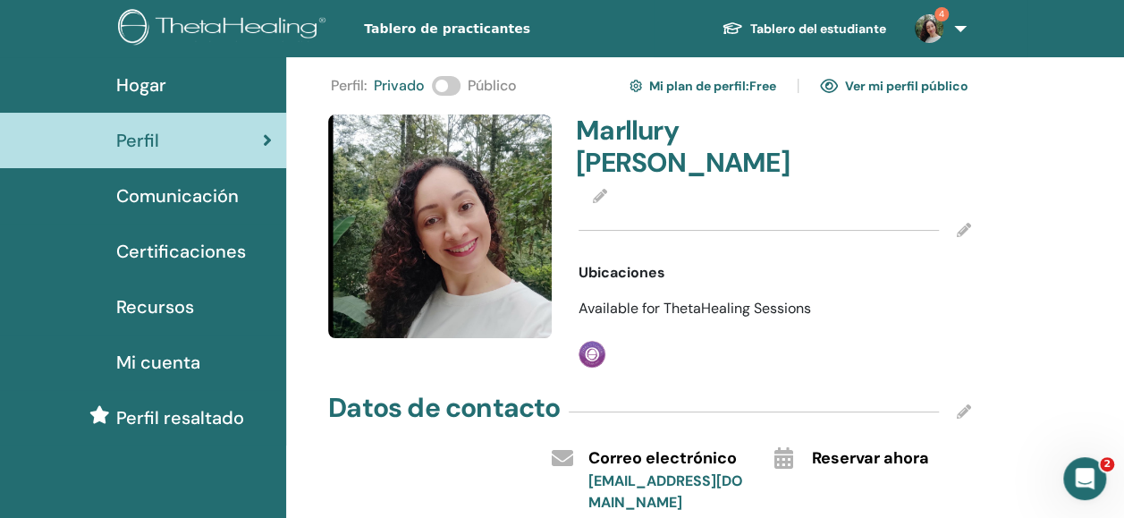
click at [395, 231] on img at bounding box center [439, 225] width 223 height 223
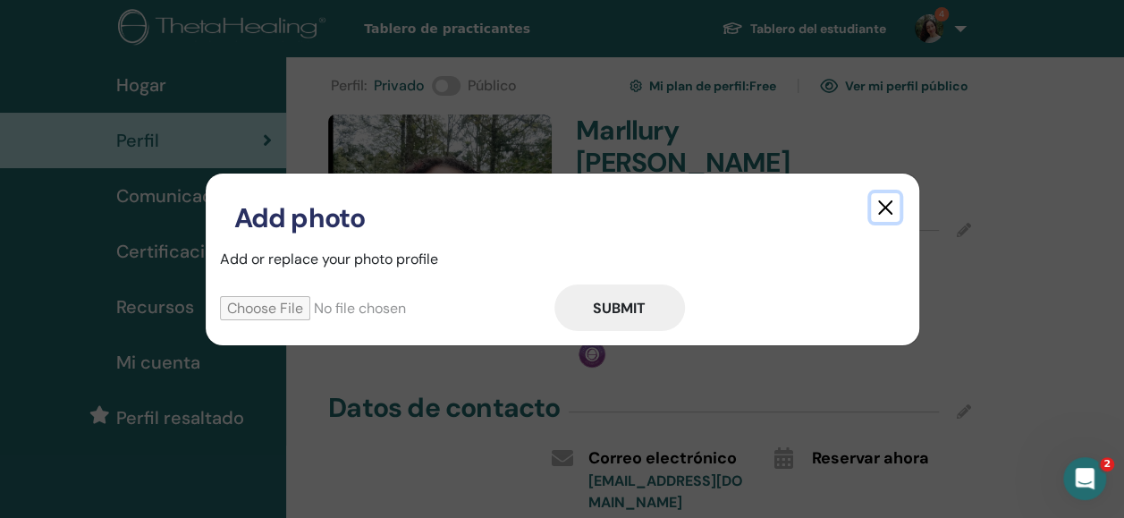
click at [883, 206] on button "button" at bounding box center [885, 207] width 29 height 29
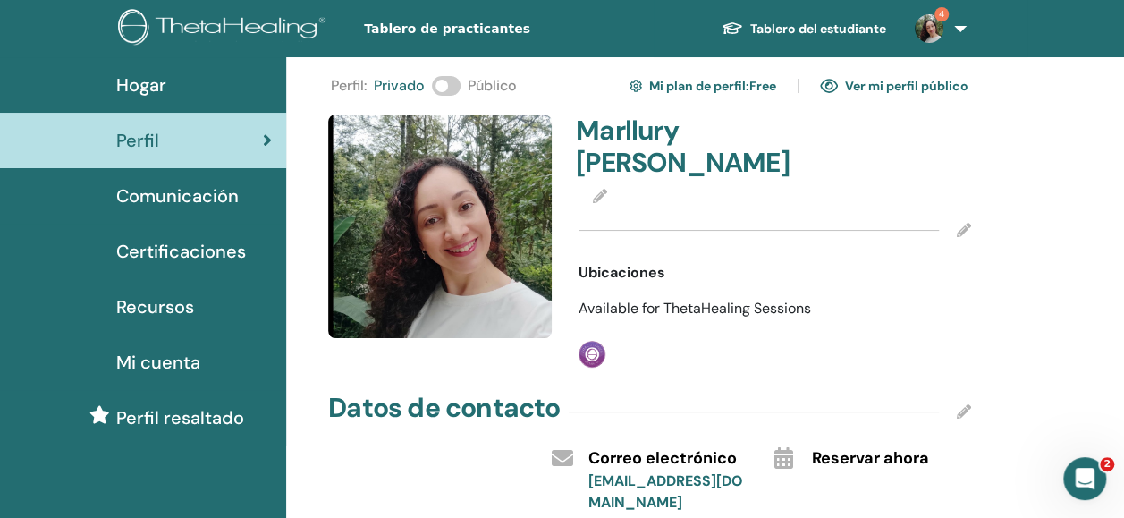
click at [450, 84] on span at bounding box center [446, 86] width 29 height 20
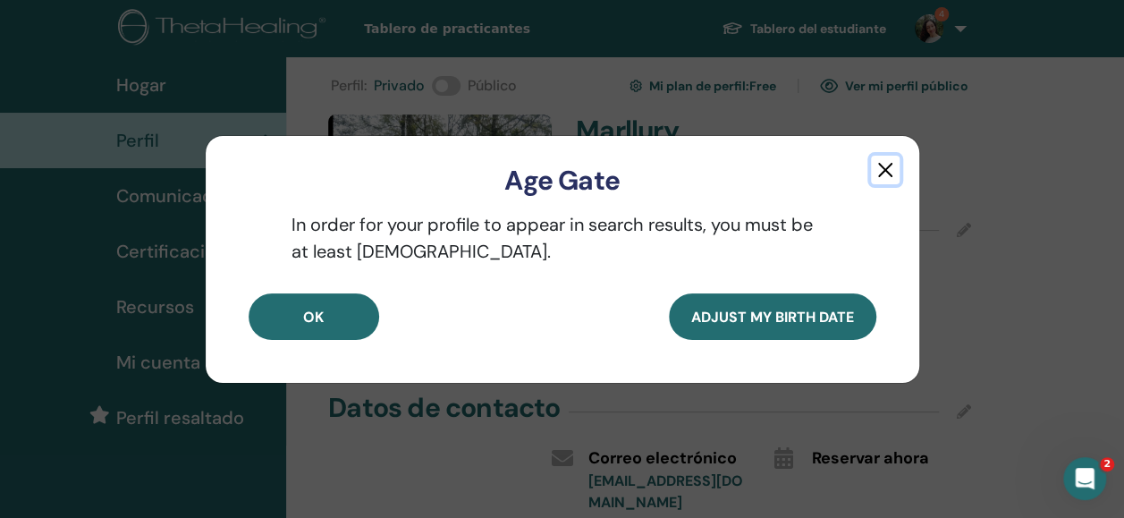
click at [889, 169] on button "button" at bounding box center [885, 170] width 29 height 29
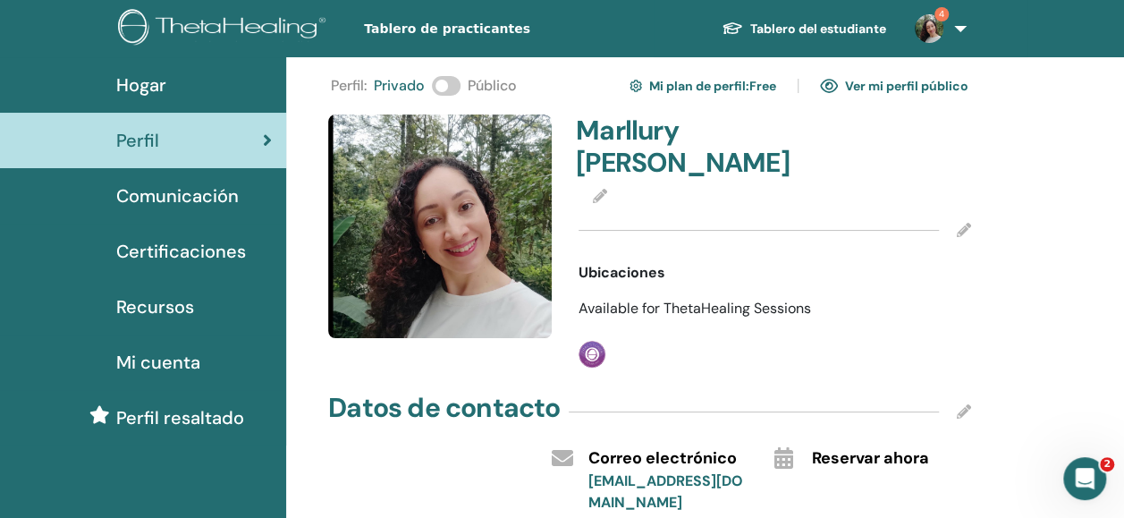
click at [700, 83] on link "Mi plan de perfil : Free" at bounding box center [702, 86] width 147 height 29
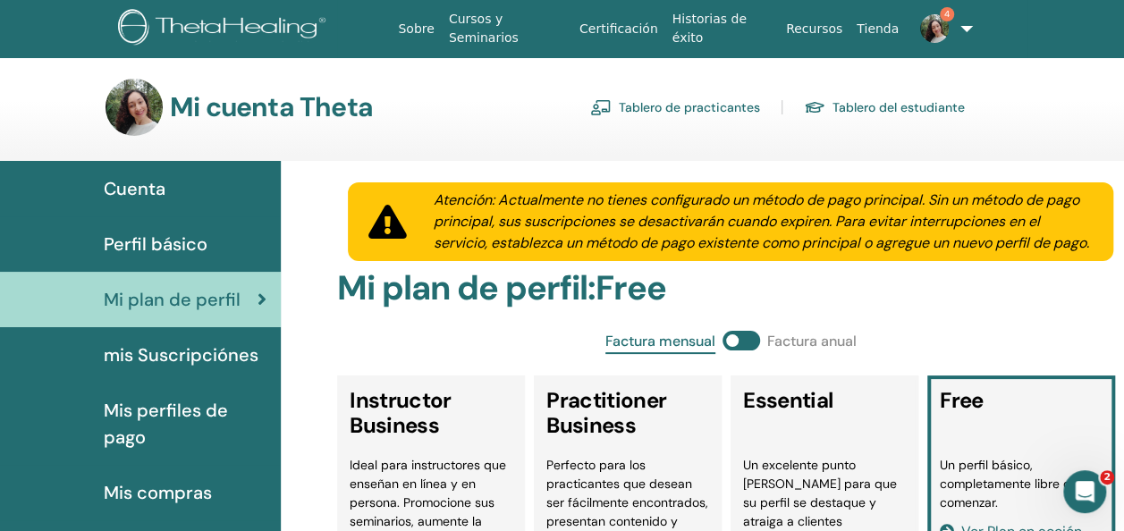
click at [167, 240] on span "Perfil básico" at bounding box center [156, 244] width 104 height 27
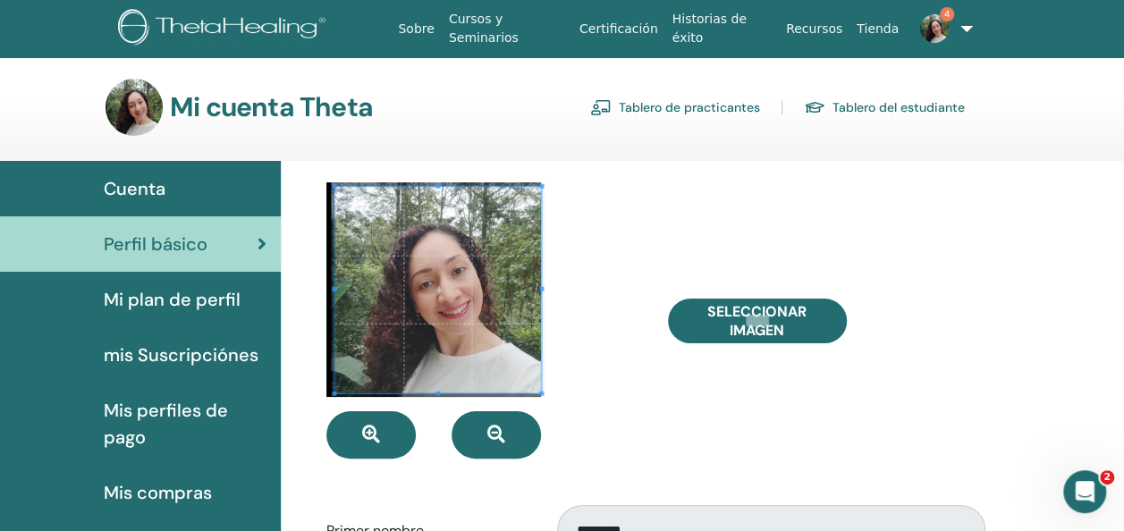
click at [335, 291] on div at bounding box center [438, 290] width 206 height 206
click at [692, 388] on div "Seleccionar imagen" at bounding box center [824, 320] width 341 height 276
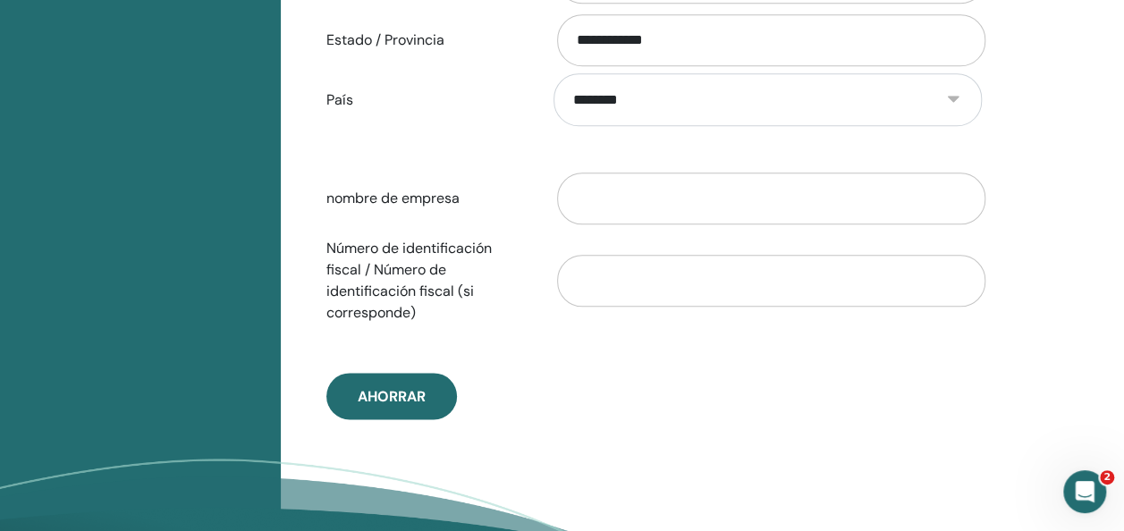
scroll to position [933, 0]
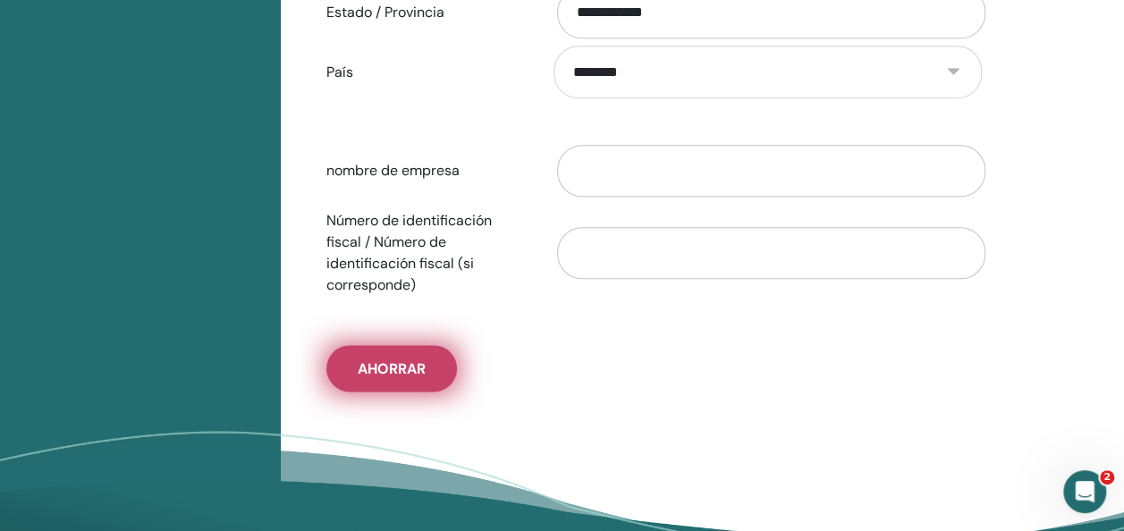
click at [421, 363] on span "Ahorrar" at bounding box center [392, 368] width 68 height 19
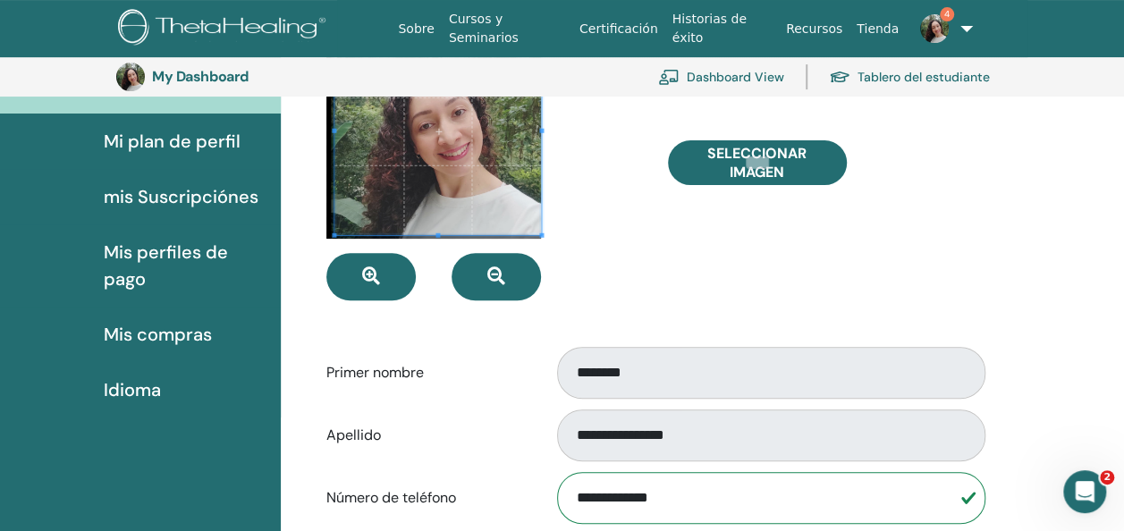
scroll to position [129, 0]
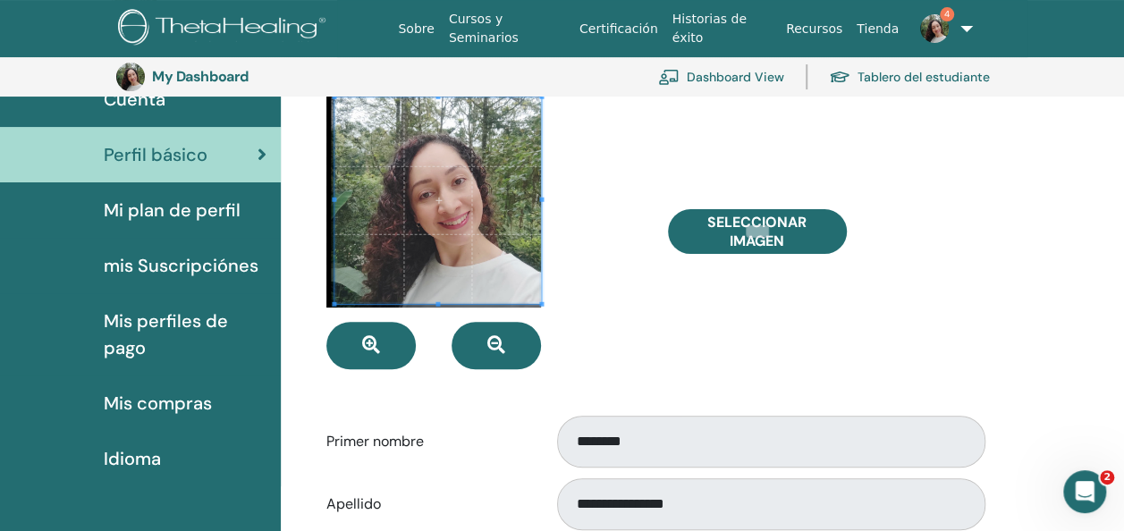
click at [708, 78] on link "Dashboard View" at bounding box center [721, 76] width 126 height 39
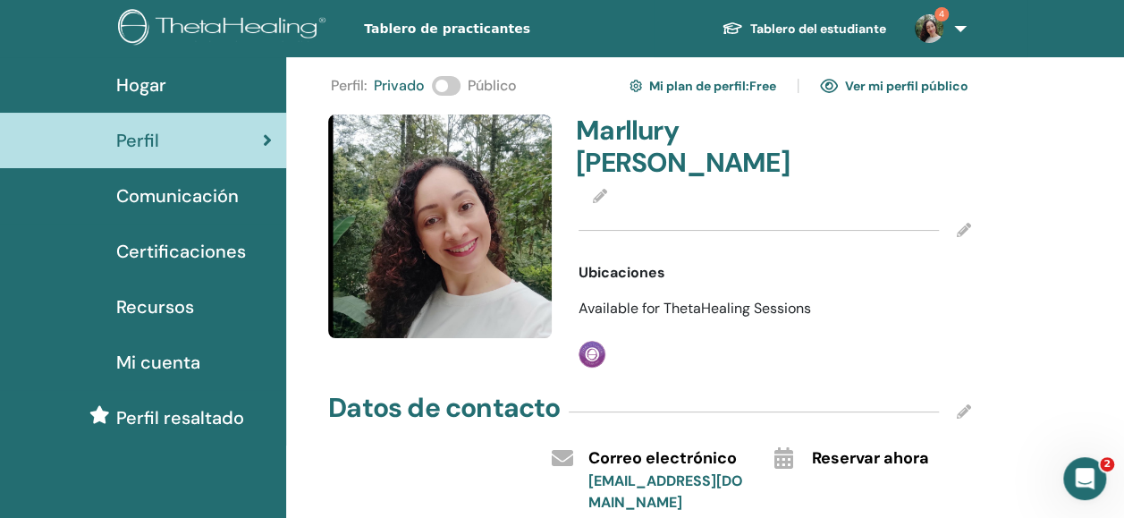
click at [446, 89] on span at bounding box center [446, 86] width 29 height 20
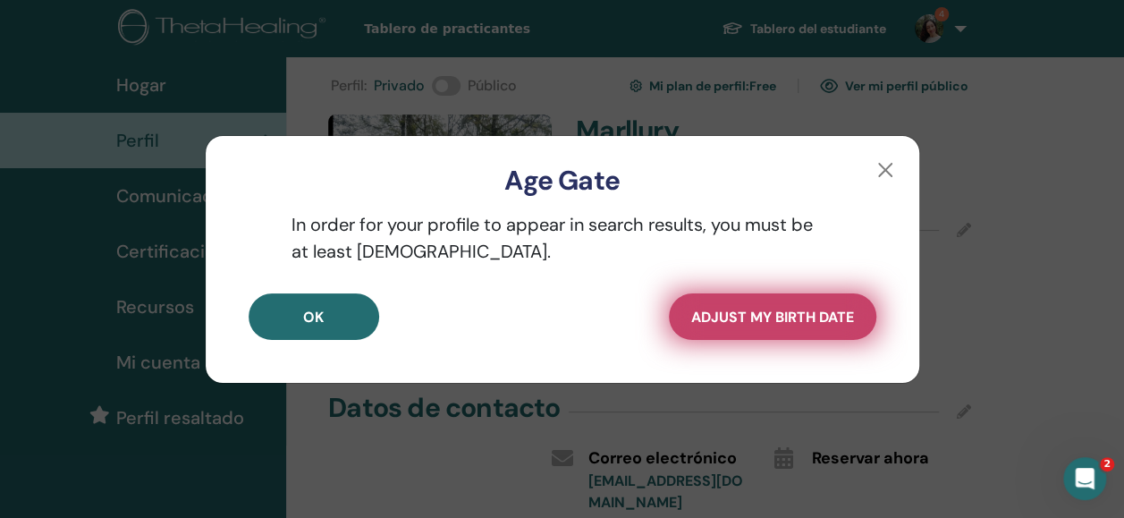
click at [713, 313] on span "Adjust my Birth Date" at bounding box center [772, 317] width 163 height 19
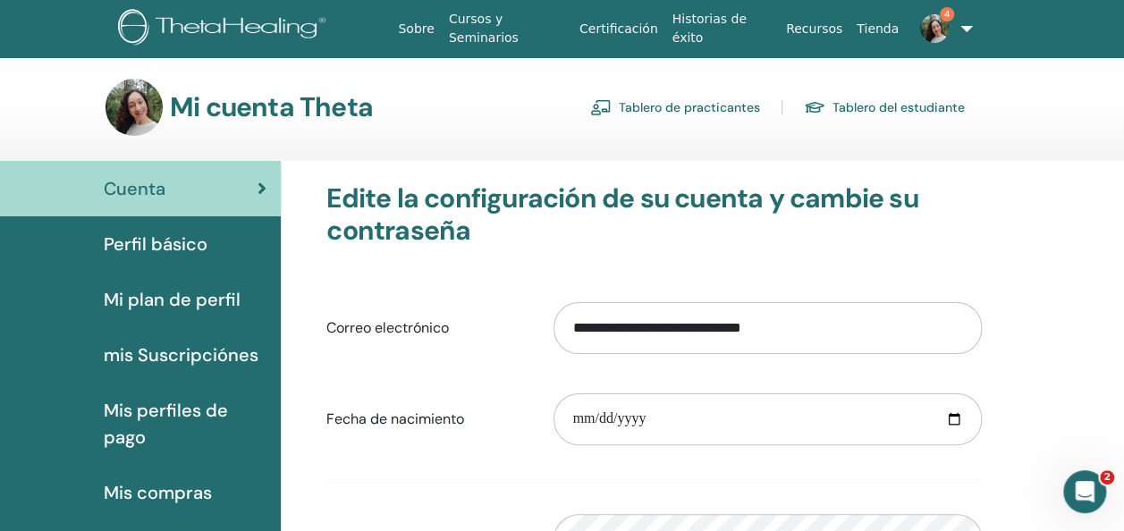
scroll to position [89, 0]
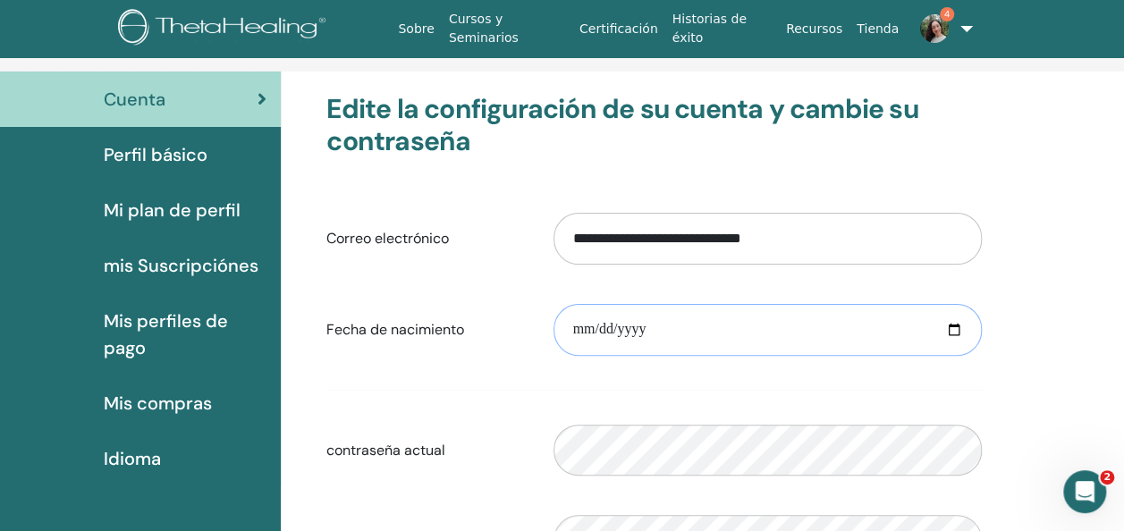
click at [948, 329] on input "date" at bounding box center [767, 330] width 428 height 52
click at [635, 329] on input "**********" at bounding box center [767, 330] width 428 height 52
click at [948, 324] on input "**********" at bounding box center [767, 330] width 428 height 52
type input "**********"
click at [688, 383] on form "**********" at bounding box center [653, 434] width 655 height 469
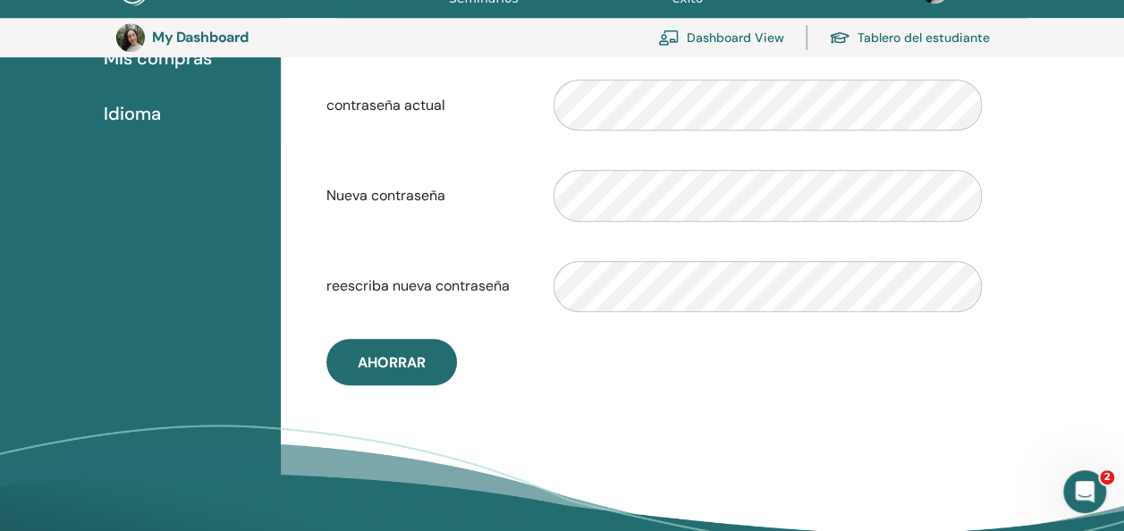
scroll to position [576, 0]
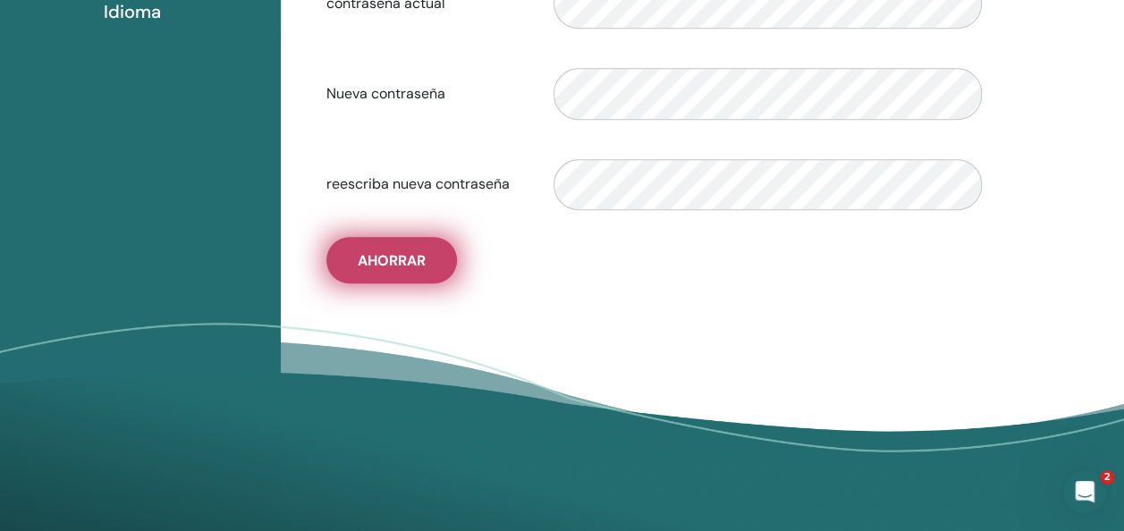
click at [399, 266] on span "Ahorrar" at bounding box center [392, 260] width 68 height 19
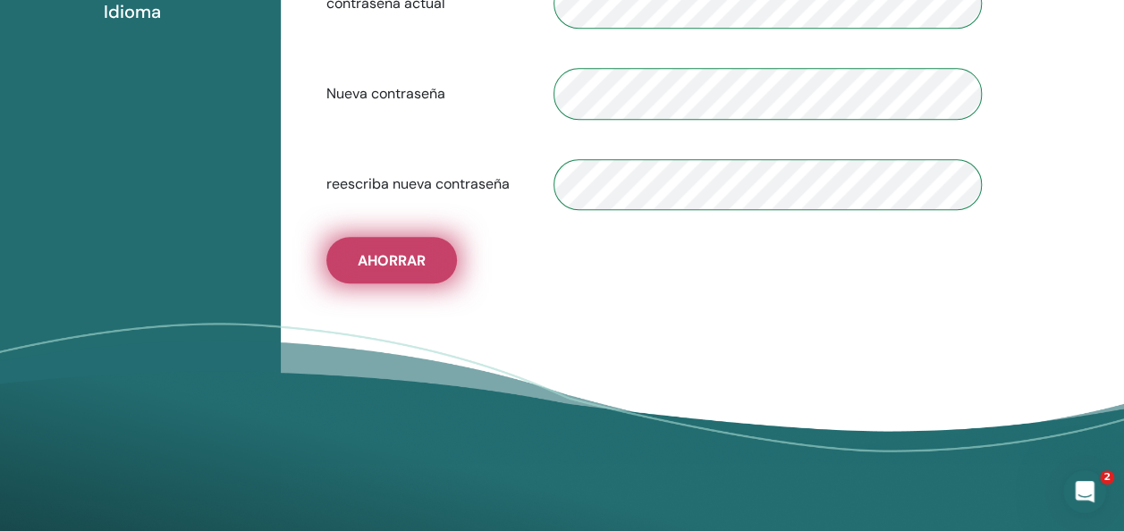
click at [403, 254] on span "Ahorrar" at bounding box center [392, 260] width 68 height 19
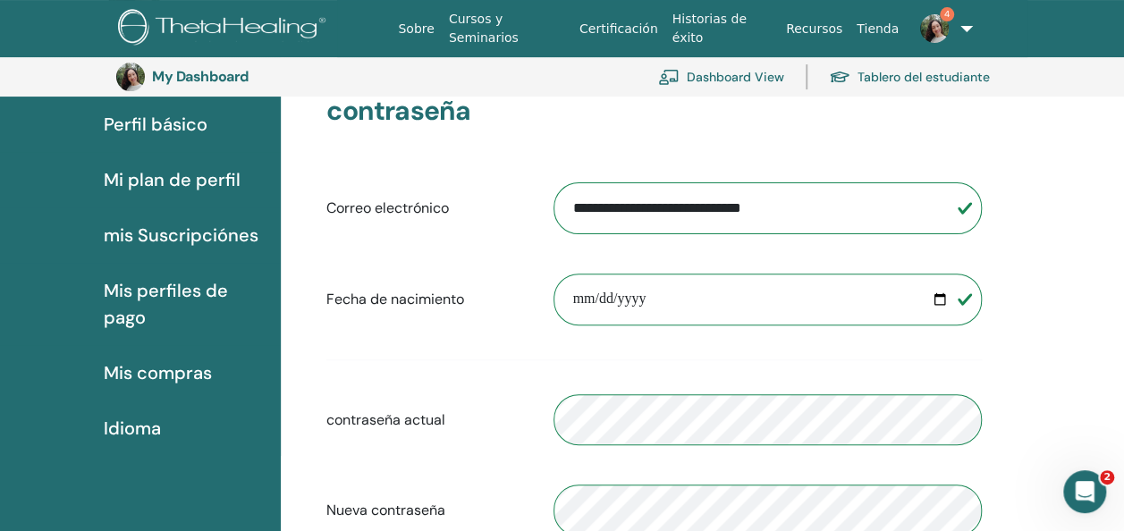
scroll to position [0, 0]
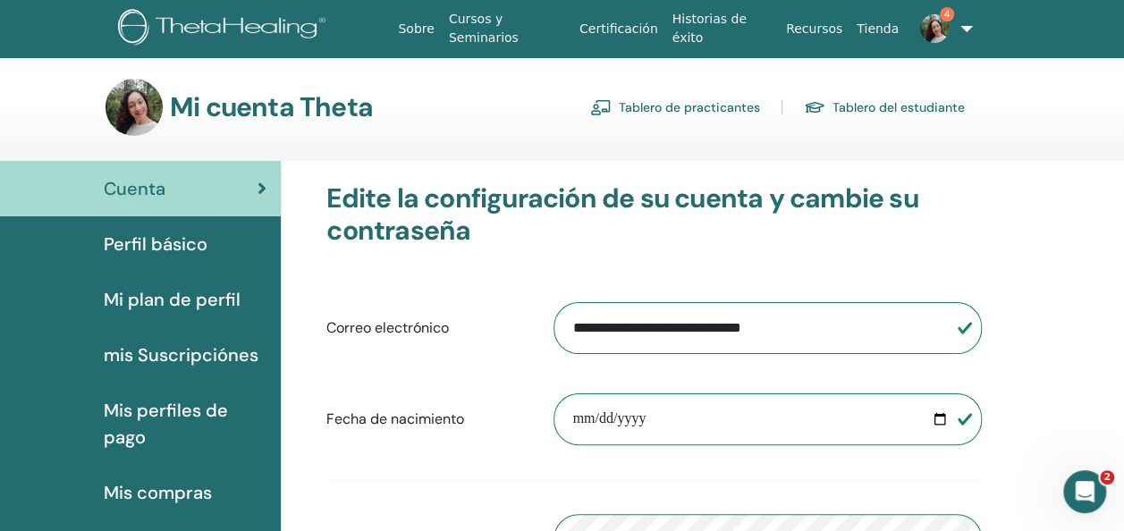
click at [674, 105] on link "Tablero de practicantes" at bounding box center [675, 107] width 170 height 29
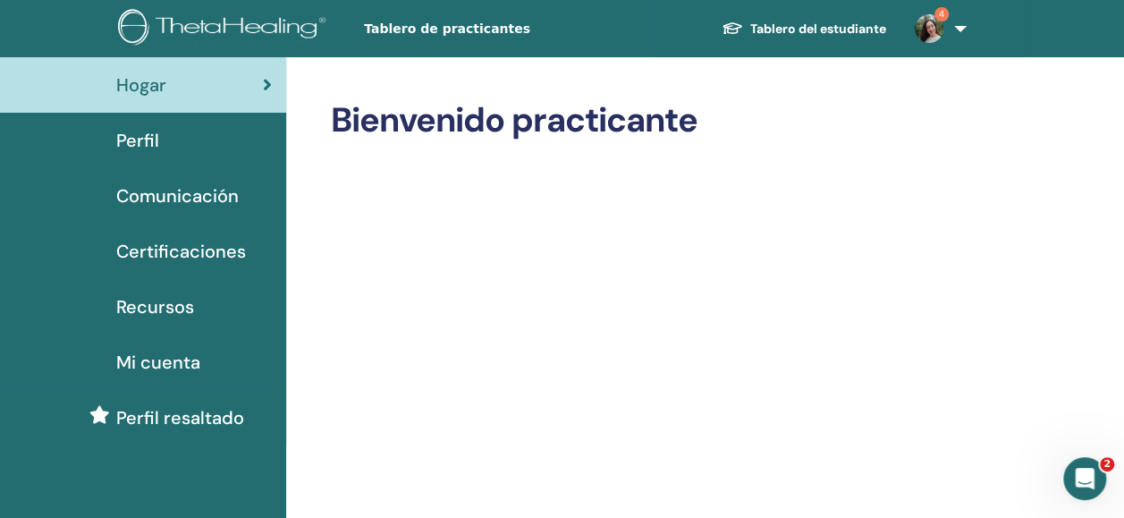
click at [159, 144] on div "Perfil" at bounding box center [142, 140] width 257 height 27
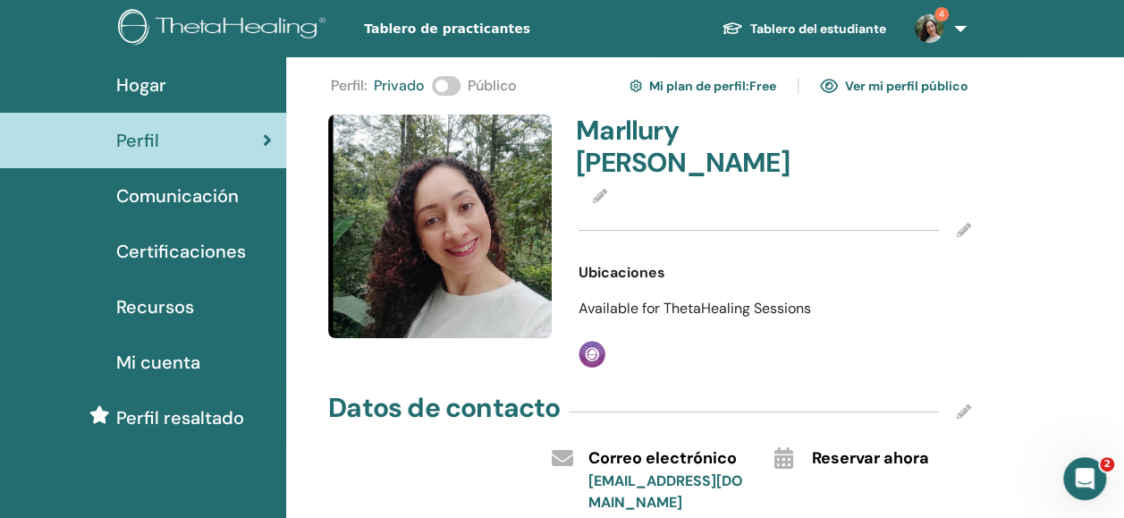
click at [458, 84] on span at bounding box center [446, 86] width 29 height 20
click at [936, 23] on img at bounding box center [928, 28] width 29 height 29
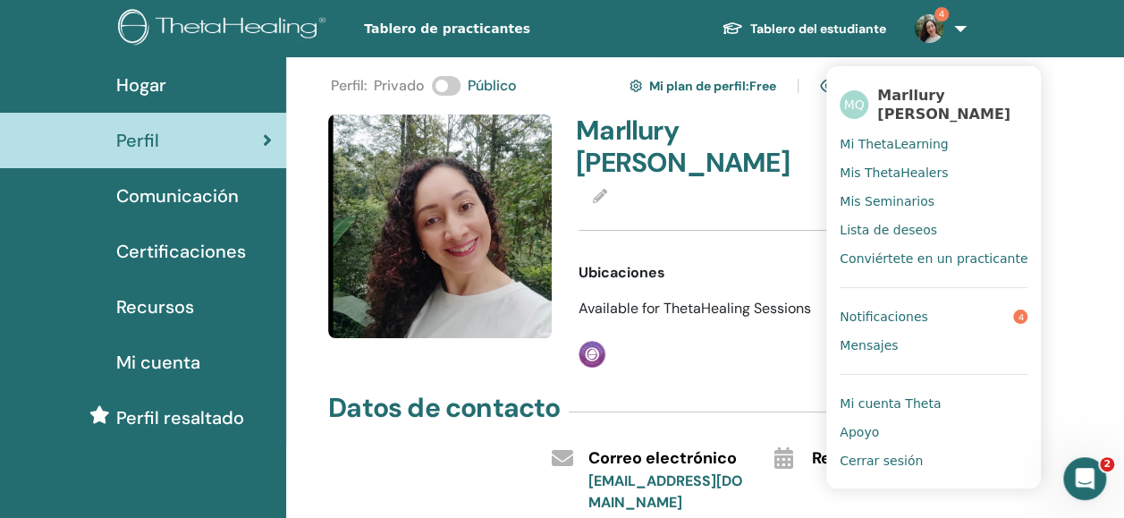
click at [883, 316] on span "Notificaciones" at bounding box center [883, 316] width 88 height 16
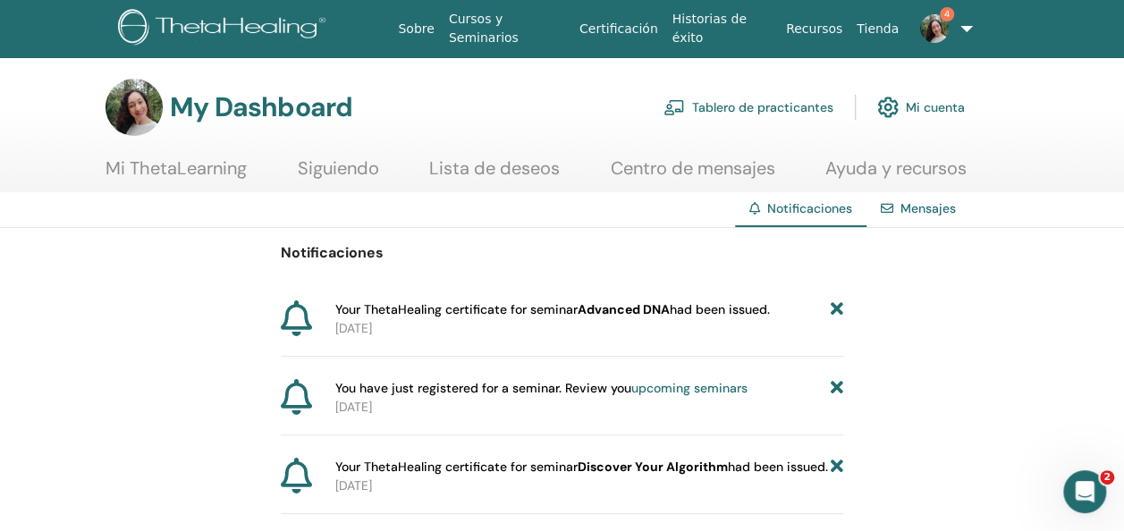
click at [937, 212] on link "Mensajes" at bounding box center [927, 208] width 55 height 16
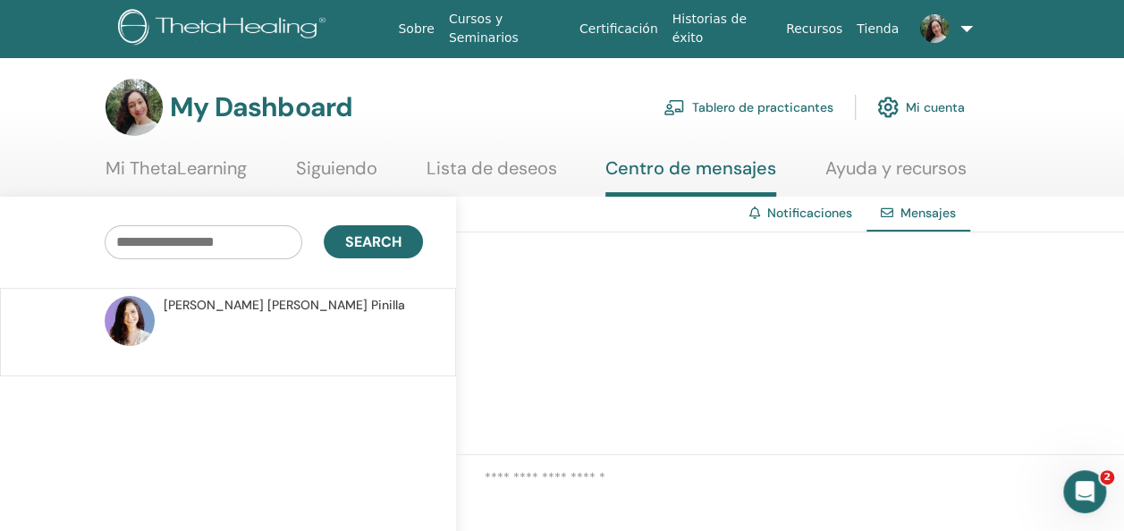
click at [336, 170] on link "Siguiendo" at bounding box center [336, 174] width 81 height 35
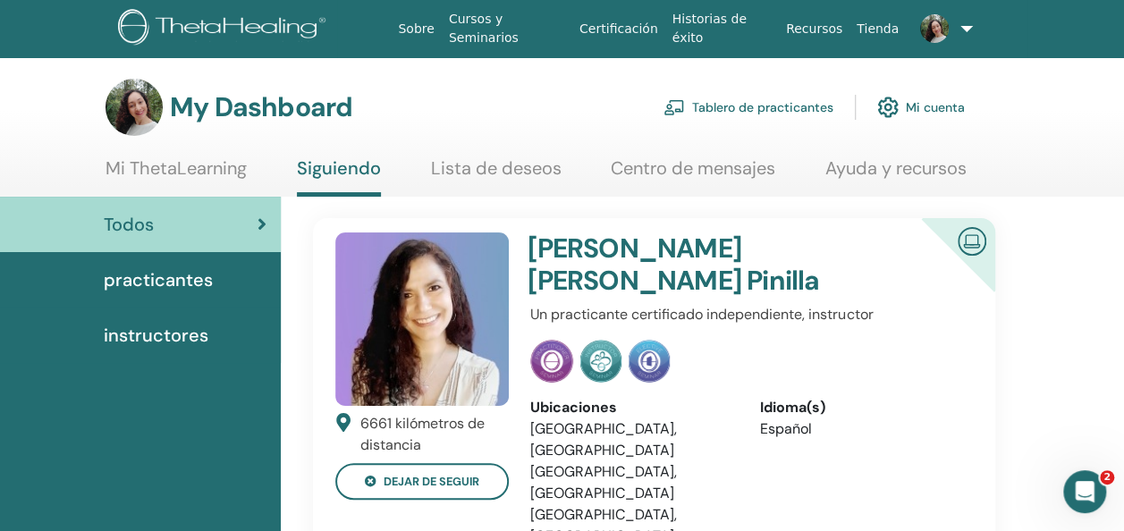
click at [157, 283] on span "practicantes" at bounding box center [158, 279] width 109 height 27
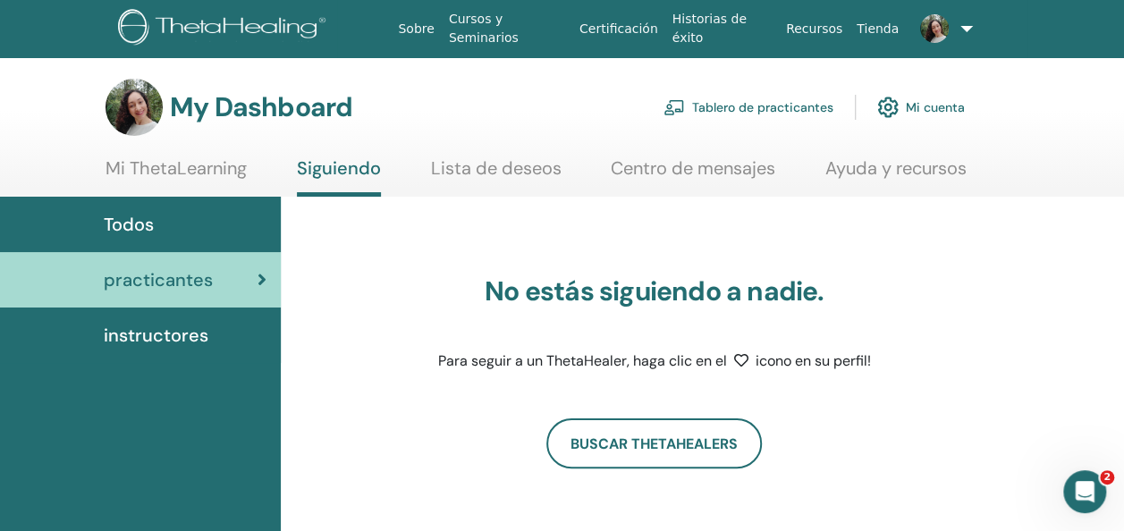
click at [184, 325] on span "instructores" at bounding box center [156, 335] width 105 height 27
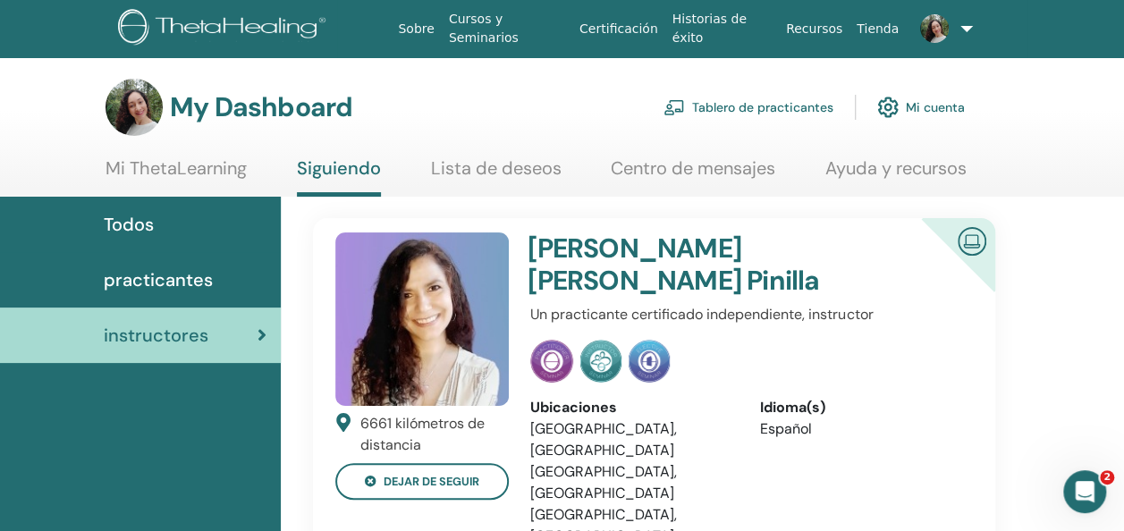
click at [161, 215] on div "Todos" at bounding box center [140, 224] width 252 height 27
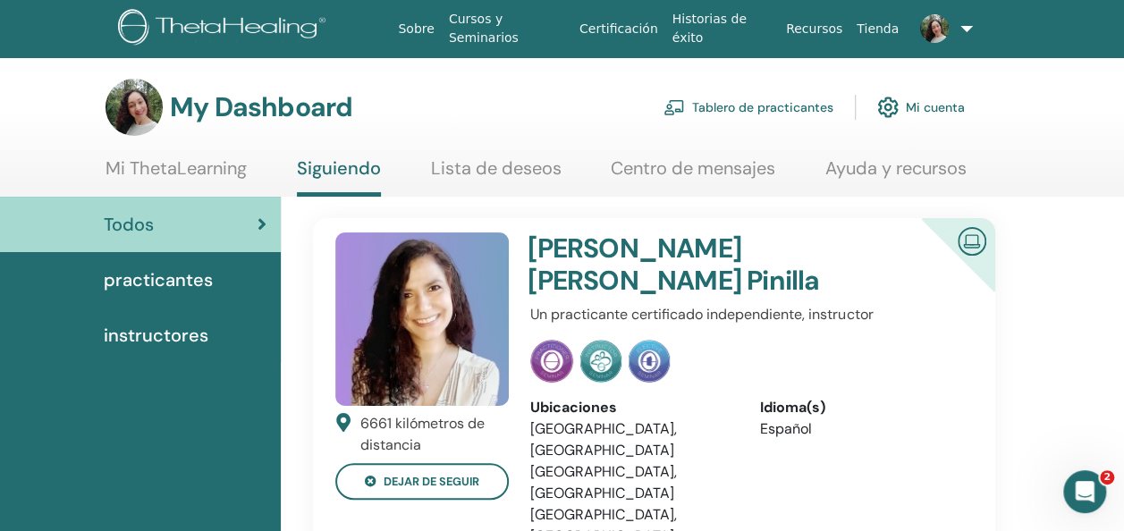
click at [182, 286] on span "practicantes" at bounding box center [158, 279] width 109 height 27
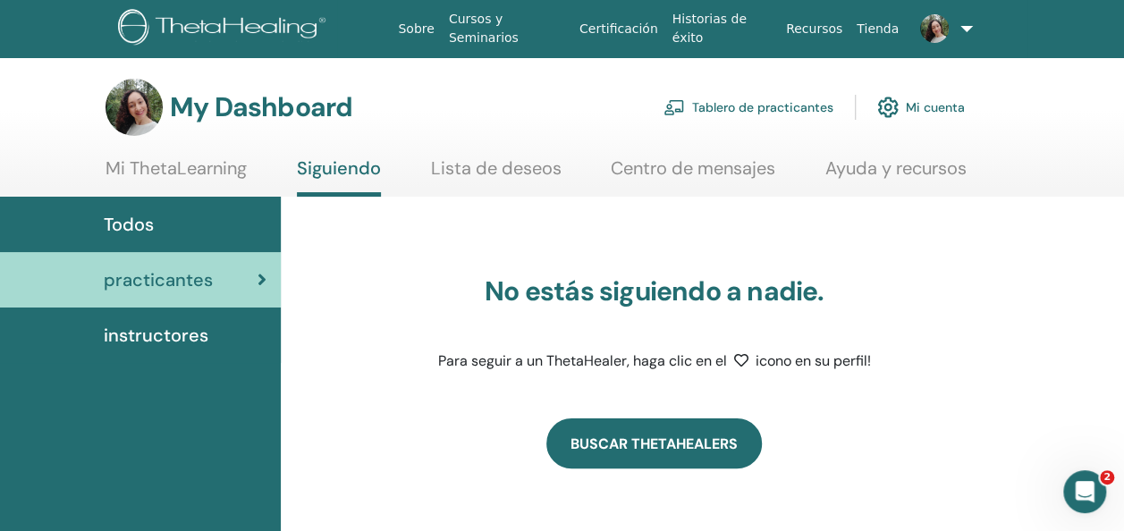
click at [692, 431] on link "Buscar ThetaHealers" at bounding box center [653, 443] width 215 height 50
